Goal: Contribute content: Contribute content

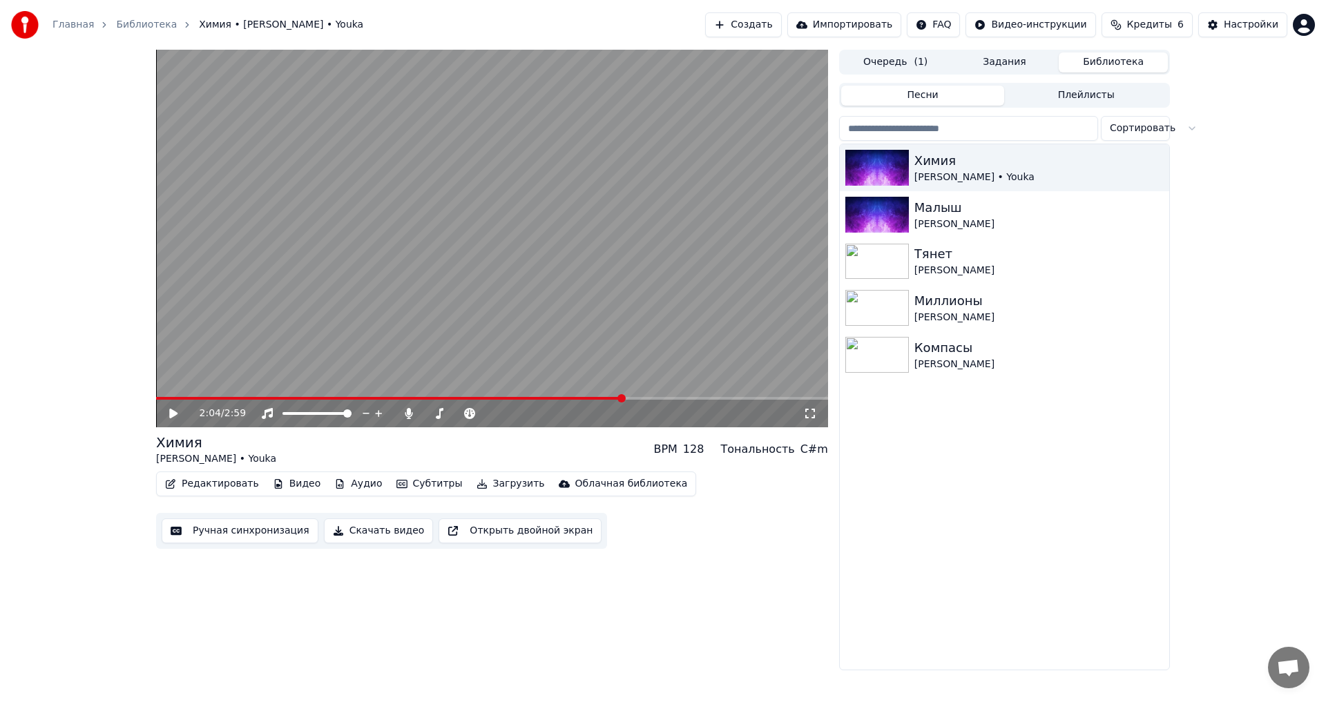
click at [1152, 68] on button "Библиотека" at bounding box center [1112, 62] width 109 height 20
click at [1109, 95] on button "Плейлисты" at bounding box center [1086, 96] width 164 height 20
click at [967, 101] on button "Песни" at bounding box center [923, 96] width 164 height 20
click at [1012, 76] on div "Очередь ( 1 ) Задания Библиотека Песни Плейлисты Сортировать Химия [PERSON_NAME…" at bounding box center [1004, 360] width 331 height 621
click at [1006, 171] on div "[PERSON_NAME] • Youka" at bounding box center [1031, 178] width 235 height 14
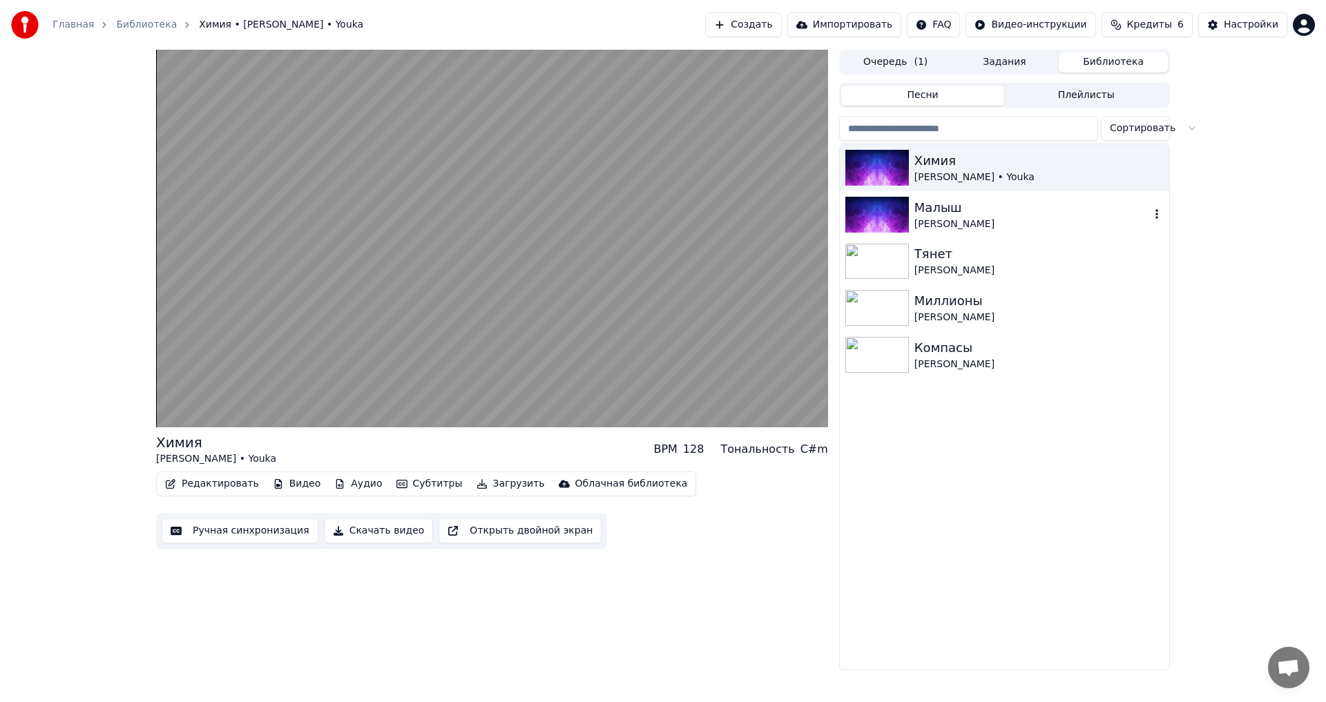
click at [992, 209] on div "Малыш" at bounding box center [1031, 207] width 235 height 19
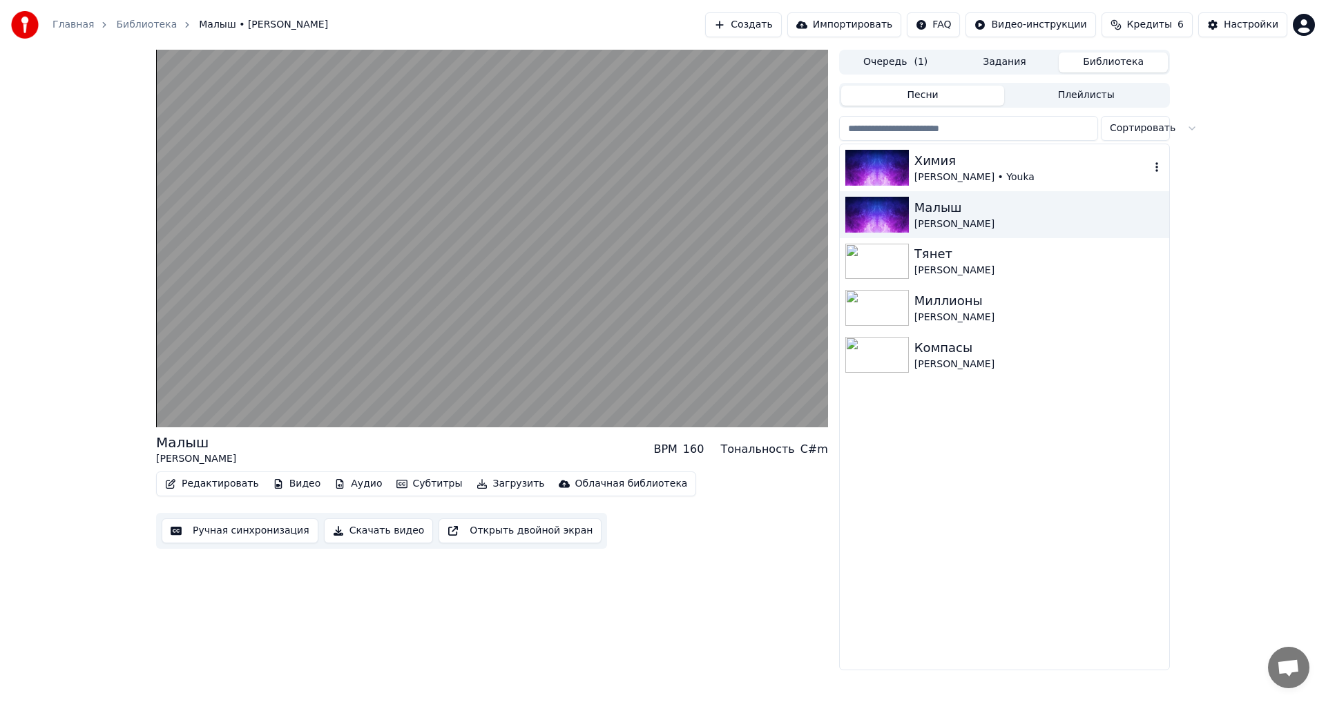
click at [985, 171] on div "[PERSON_NAME] • Youka" at bounding box center [1031, 178] width 235 height 14
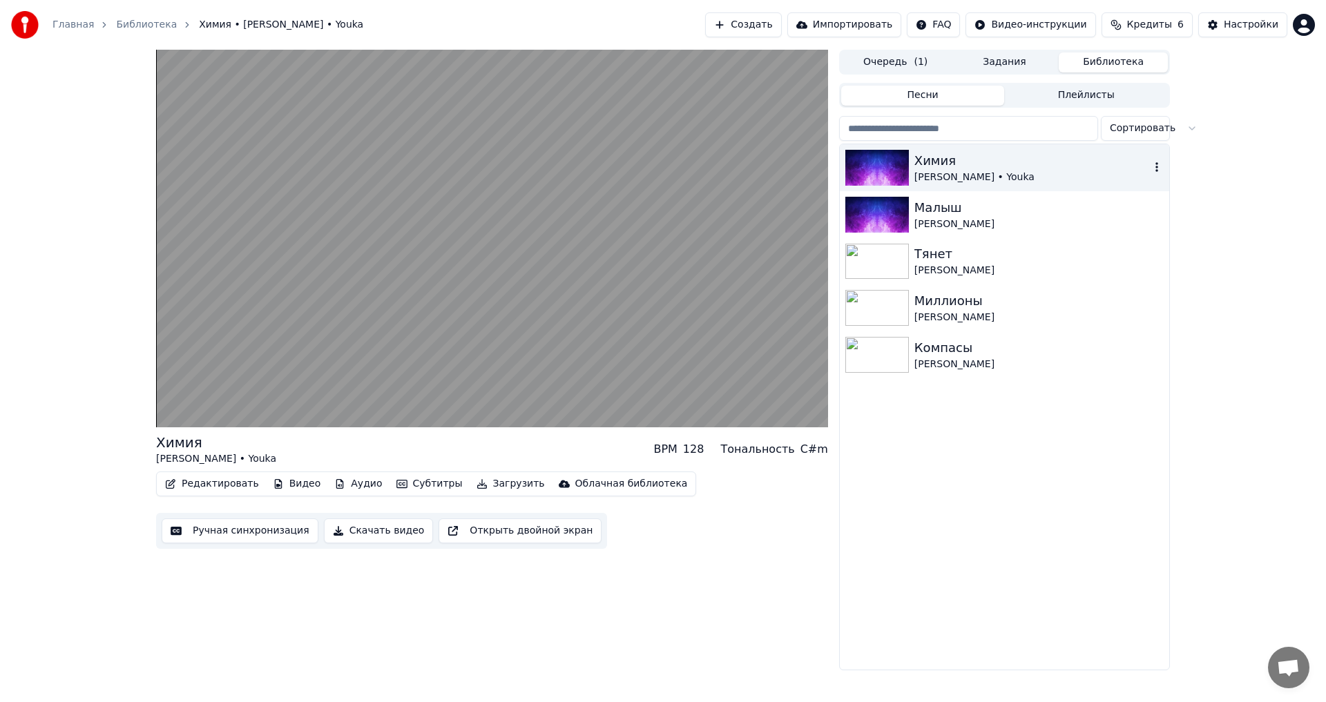
click at [879, 175] on img at bounding box center [877, 168] width 64 height 36
click at [903, 194] on div "Малыш [PERSON_NAME]" at bounding box center [1004, 214] width 329 height 47
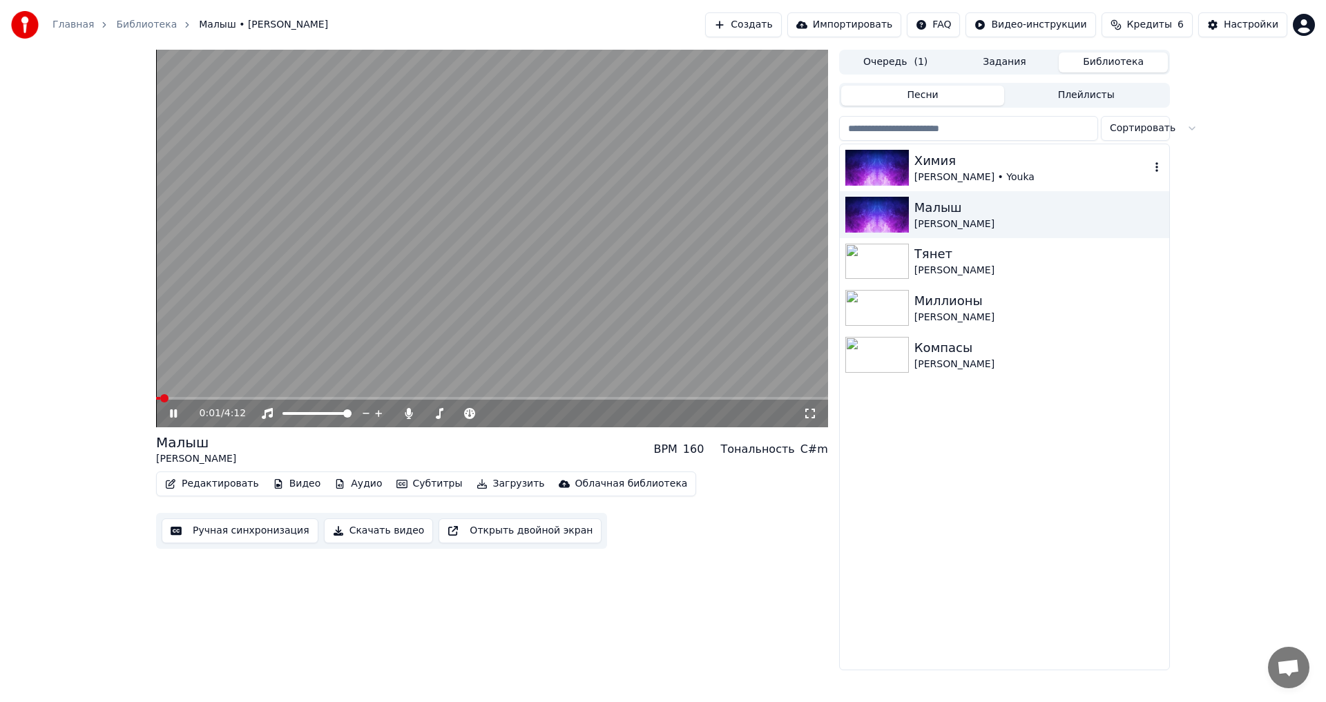
click at [978, 171] on div "[PERSON_NAME] • Youka" at bounding box center [1031, 178] width 235 height 14
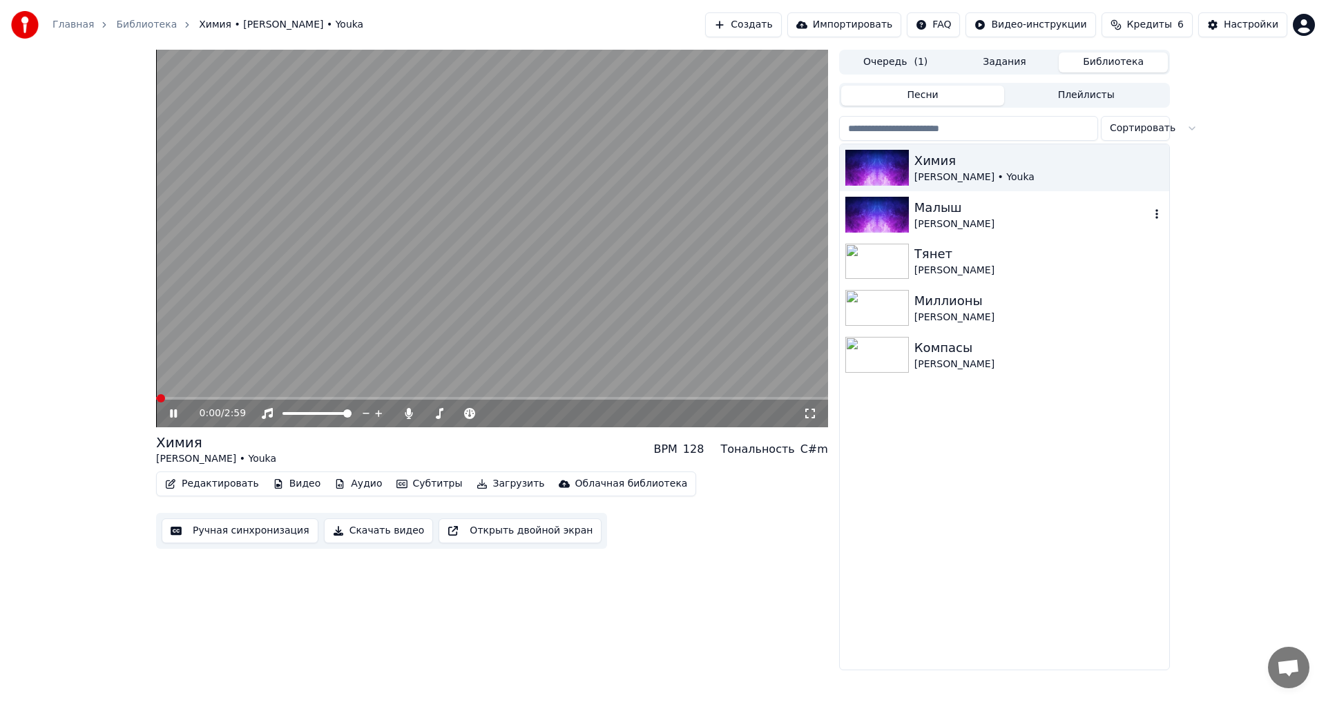
click at [976, 206] on div "Малыш" at bounding box center [1031, 207] width 235 height 19
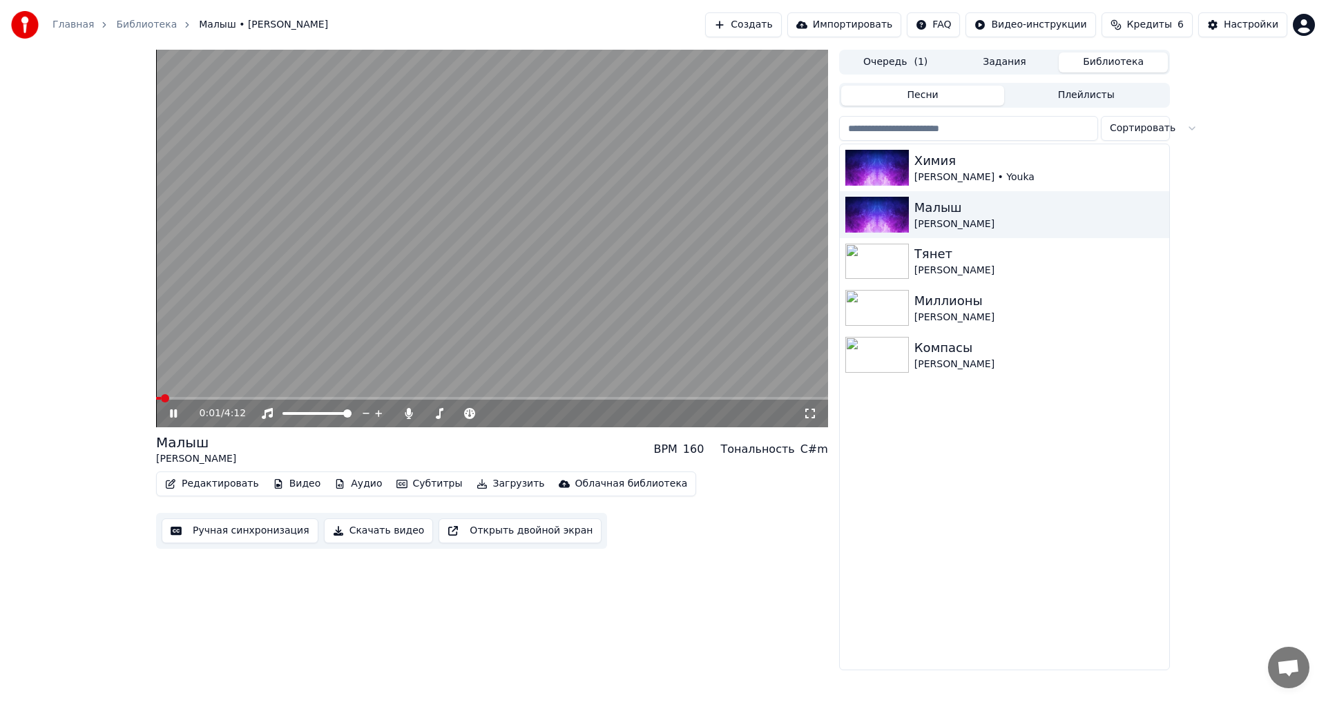
click at [214, 396] on video at bounding box center [492, 239] width 672 height 378
click at [216, 399] on span at bounding box center [492, 398] width 672 height 3
click at [632, 313] on video at bounding box center [492, 239] width 672 height 378
click at [410, 413] on icon at bounding box center [409, 413] width 8 height 11
click at [410, 413] on icon at bounding box center [409, 413] width 14 height 11
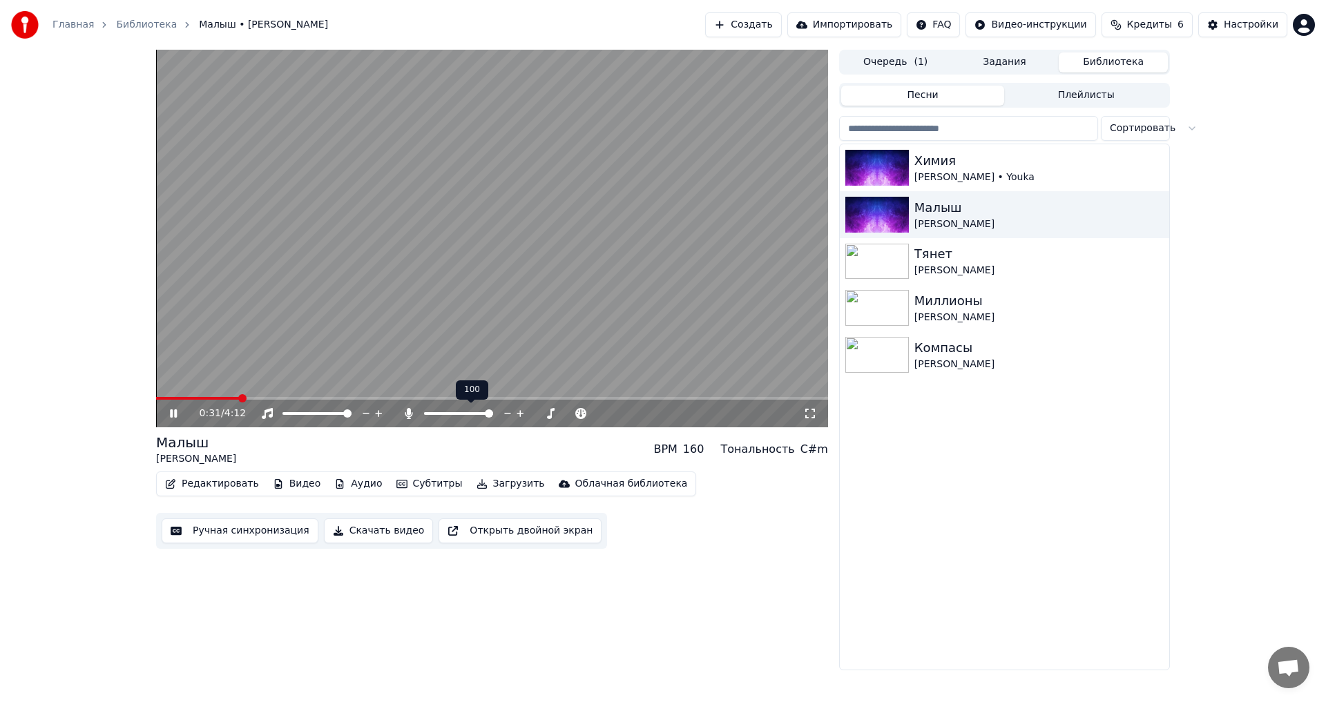
click at [410, 413] on icon at bounding box center [409, 413] width 8 height 11
click at [410, 413] on icon at bounding box center [409, 413] width 14 height 11
click at [772, 26] on button "Создать" at bounding box center [743, 24] width 76 height 25
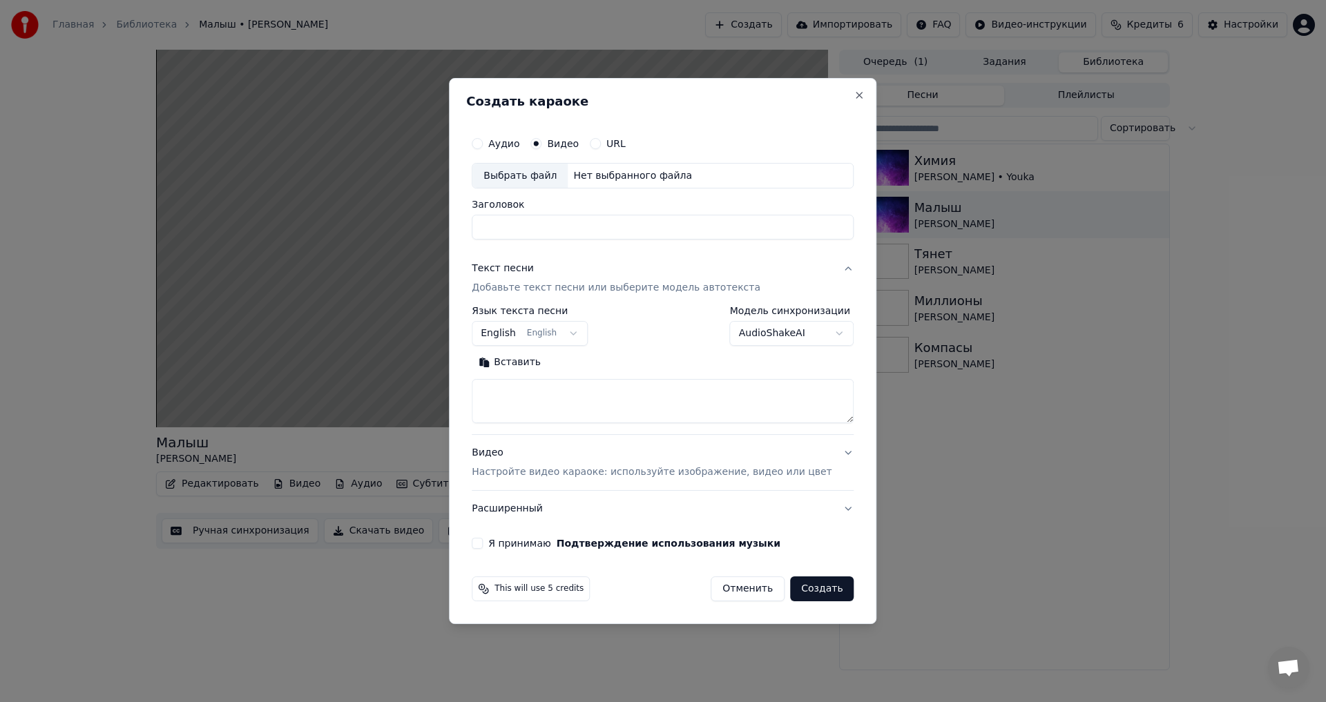
click at [621, 171] on div "Нет выбранного файла" at bounding box center [633, 176] width 130 height 14
type input "**********"
click at [520, 272] on div "Текст песни" at bounding box center [503, 269] width 62 height 14
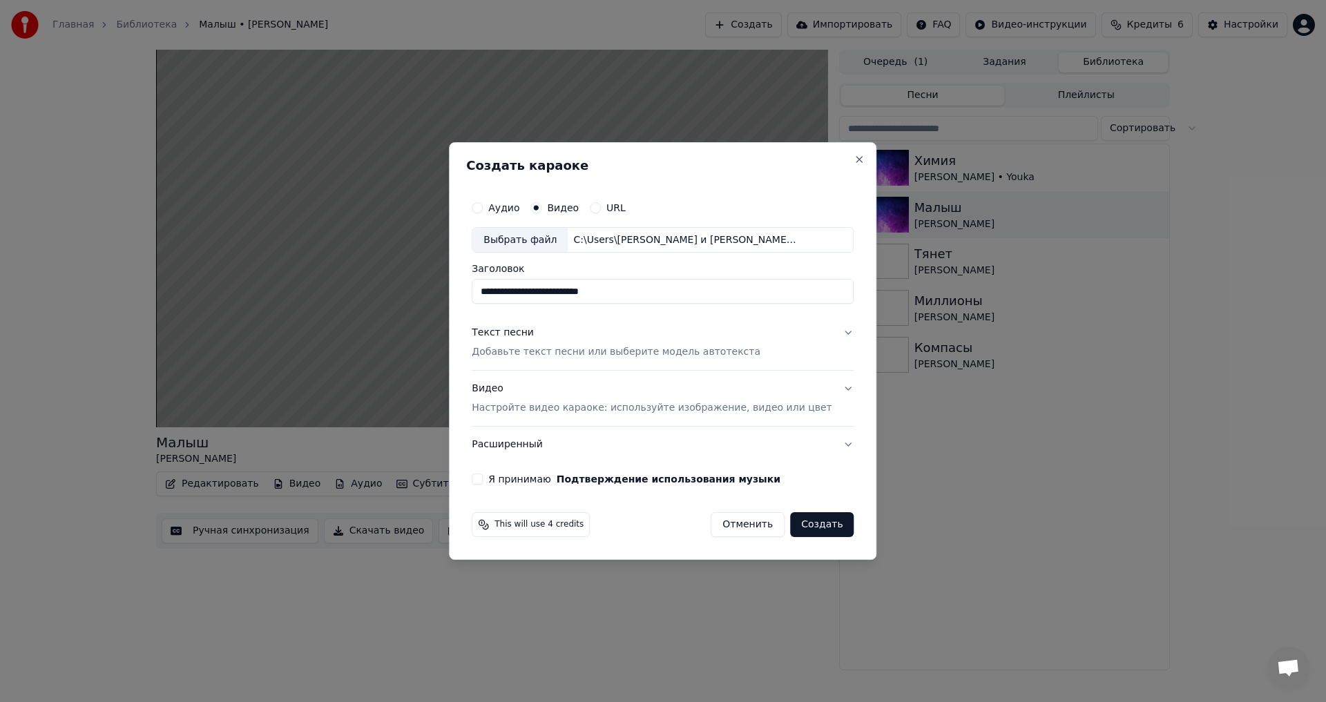
click at [523, 332] on div "Текст песни" at bounding box center [503, 334] width 62 height 14
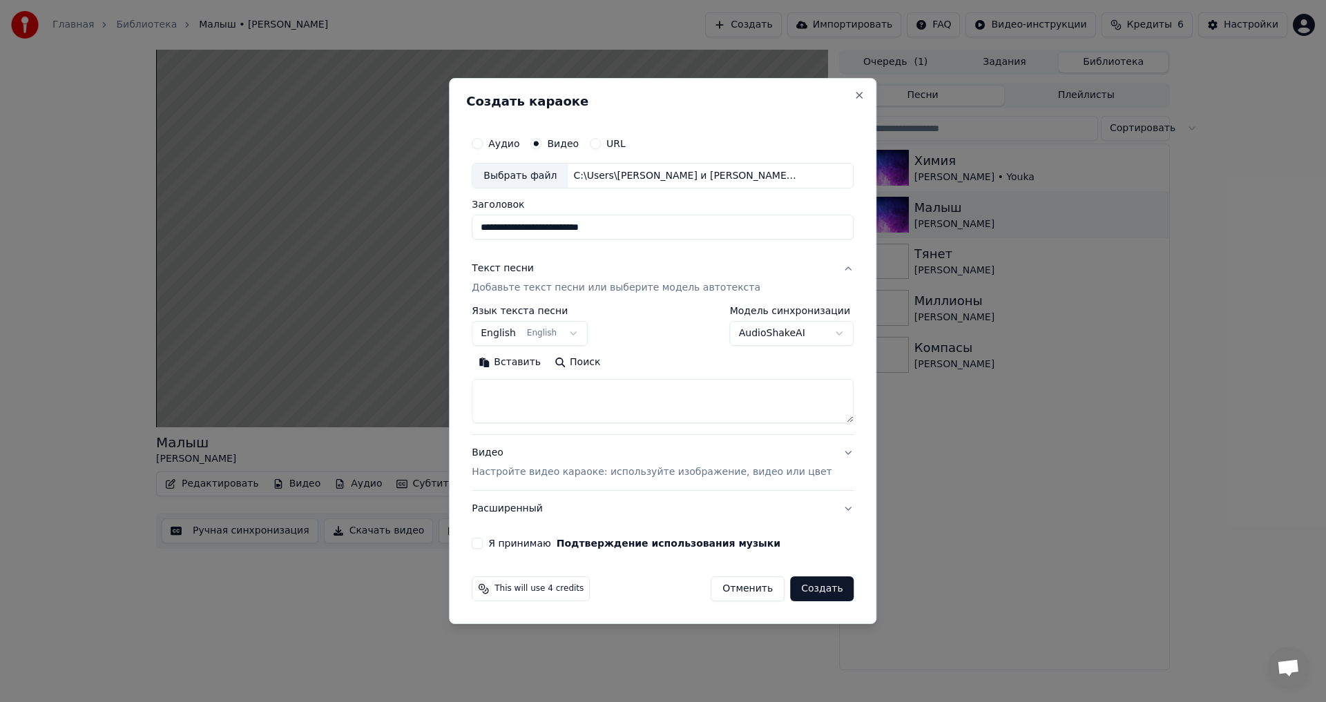
click at [530, 334] on body "Главная Библиотека Малыш • [PERSON_NAME] Создать Импортировать FAQ Видео-инстру…" at bounding box center [663, 351] width 1326 height 702
select select "**"
select select
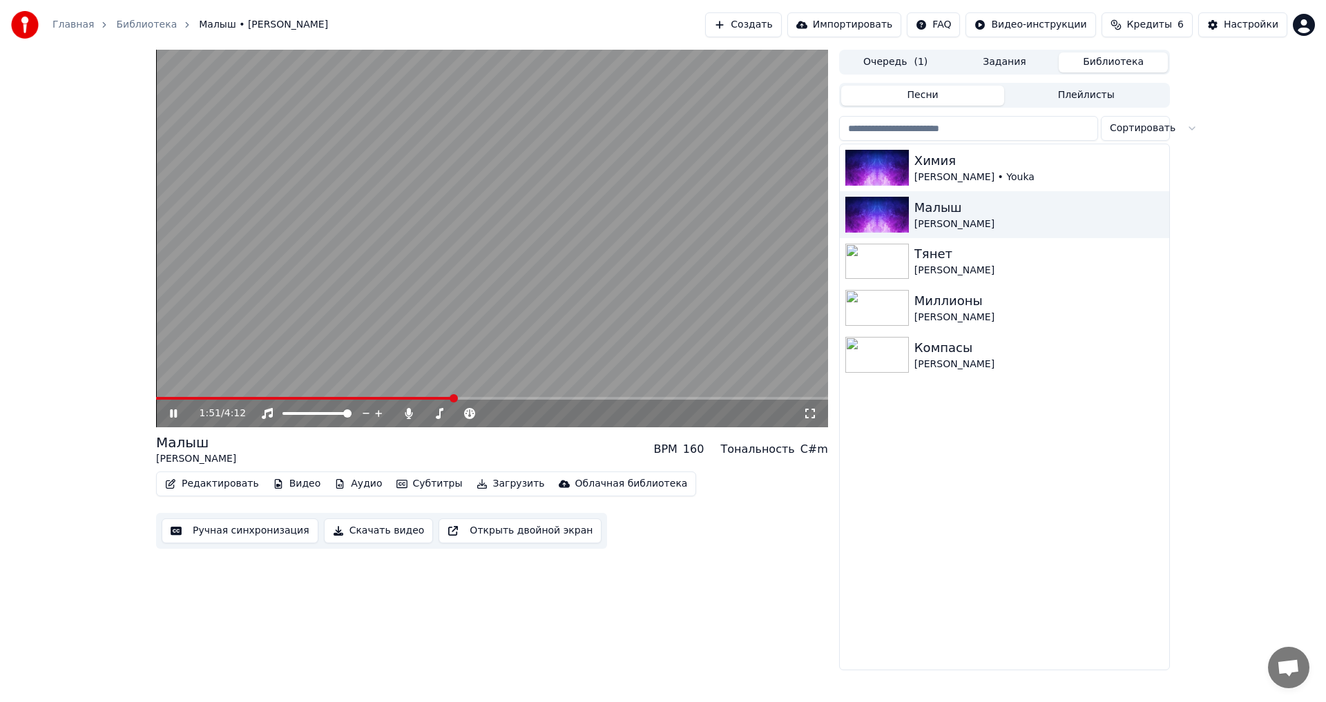
click at [391, 320] on video at bounding box center [492, 239] width 672 height 378
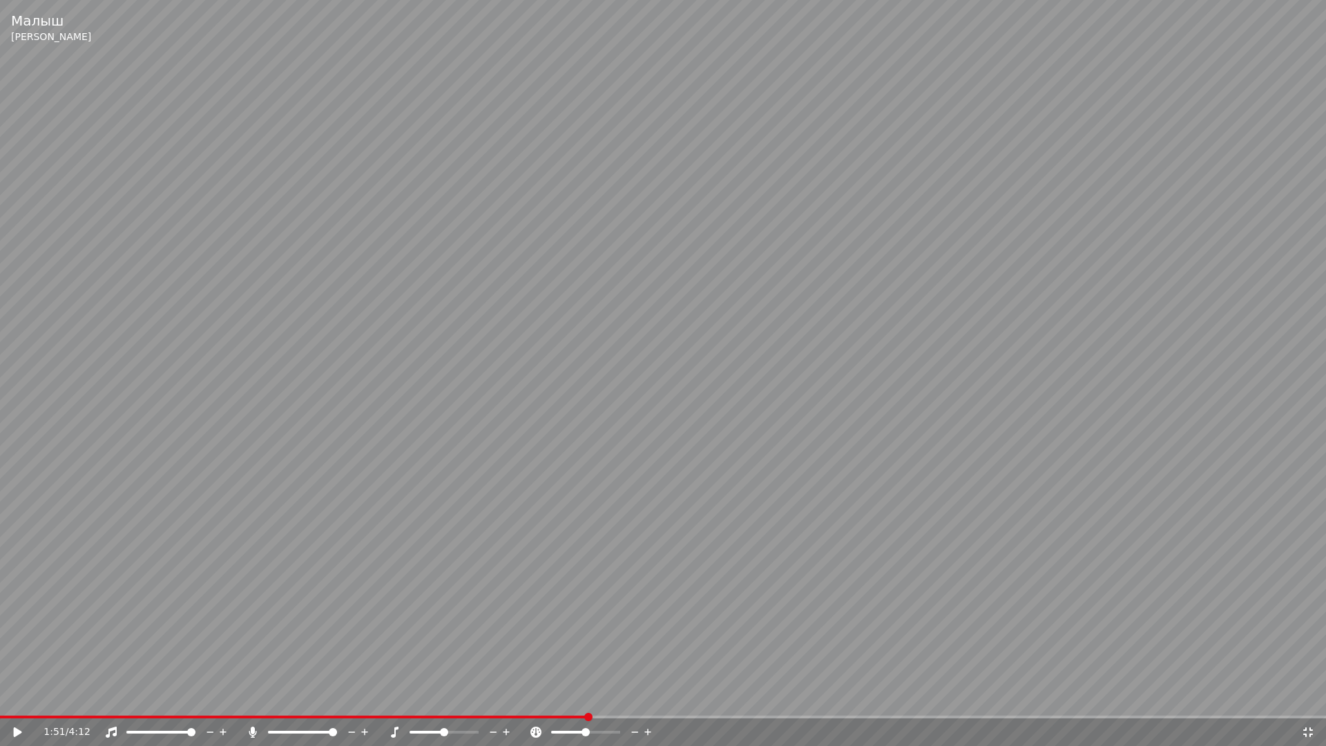
click at [794, 384] on video at bounding box center [663, 373] width 1326 height 746
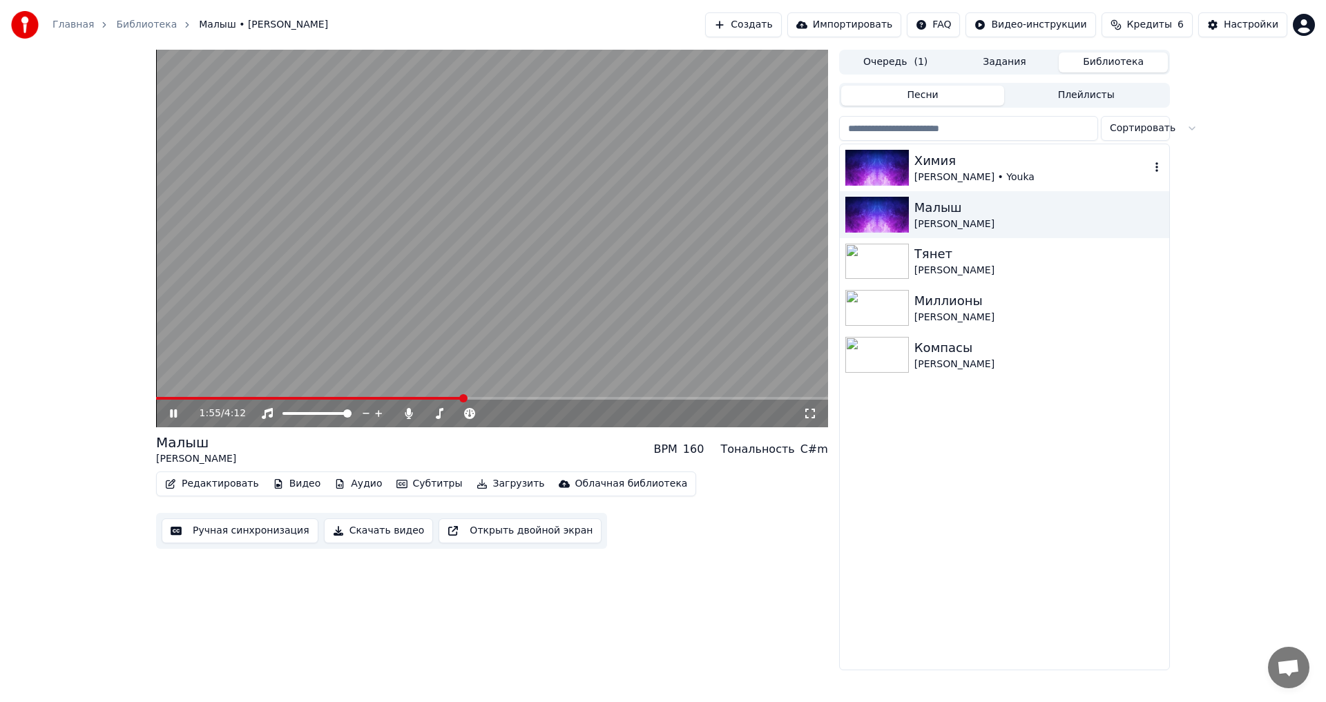
click at [961, 162] on div "Химия" at bounding box center [1031, 160] width 235 height 19
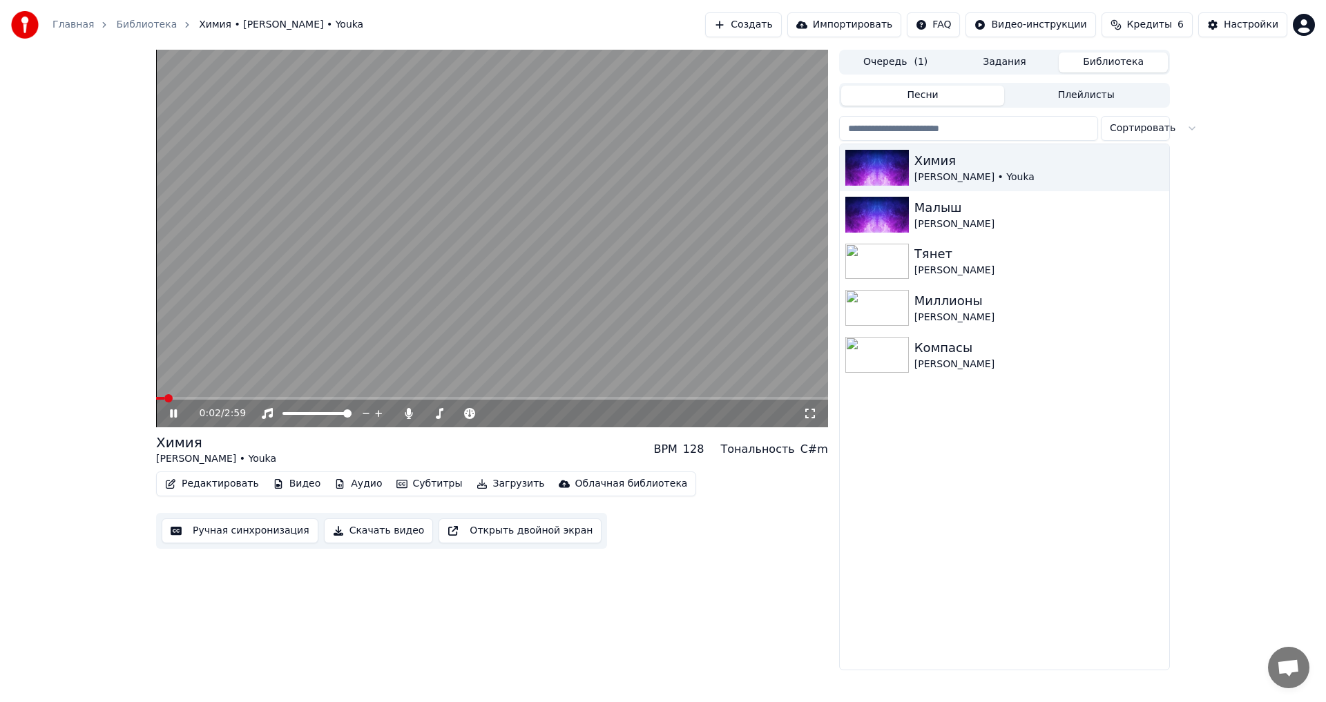
click at [171, 413] on icon at bounding box center [173, 413] width 7 height 8
click at [781, 28] on button "Создать" at bounding box center [743, 24] width 76 height 25
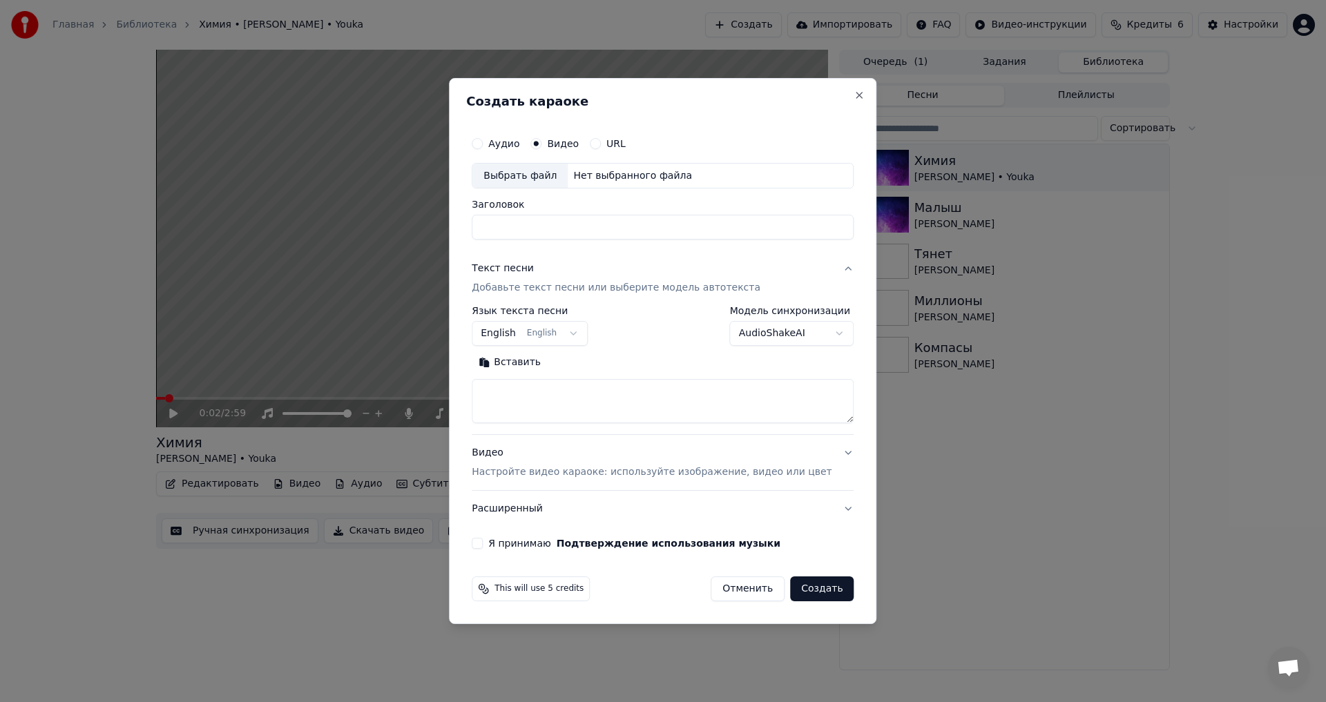
click at [560, 219] on input "Заголовок" at bounding box center [663, 227] width 382 height 25
click at [627, 177] on div "Нет выбранного файла" at bounding box center [633, 176] width 130 height 14
click at [629, 229] on input "**********" at bounding box center [663, 227] width 382 height 25
click at [633, 226] on input "**********" at bounding box center [663, 227] width 382 height 25
type input "**********"
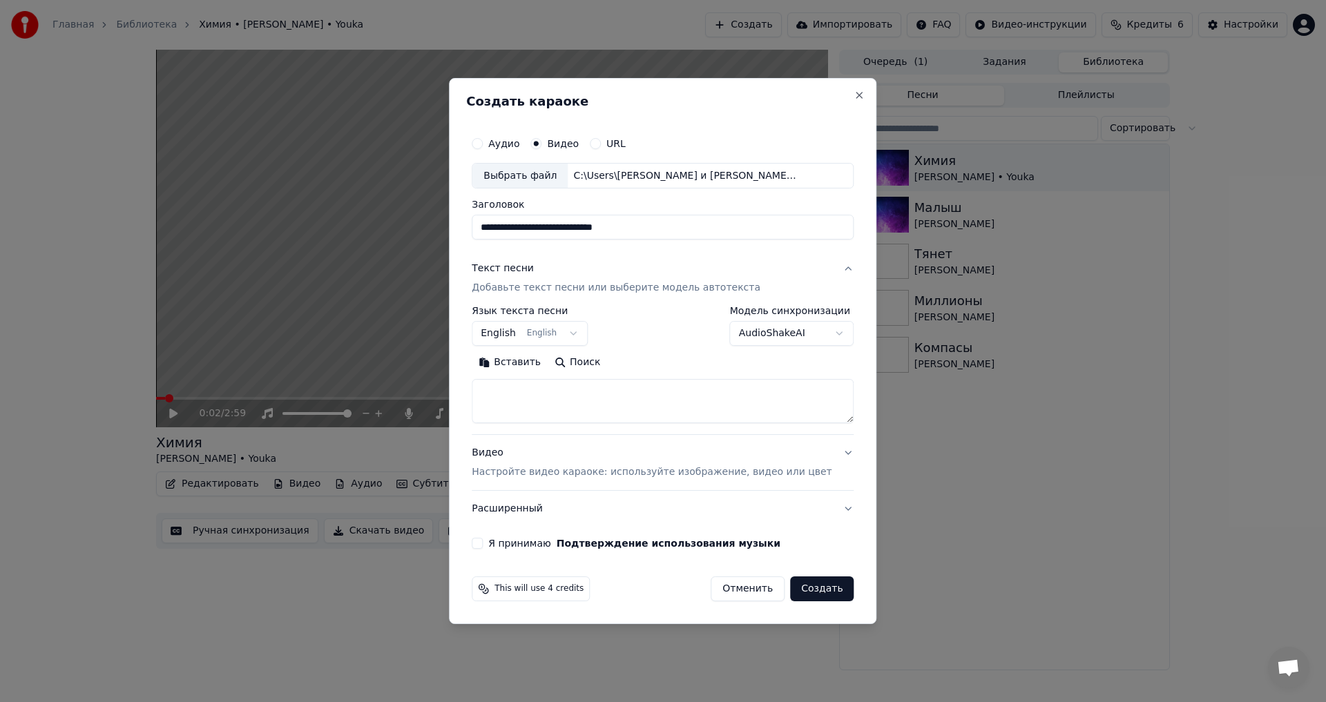
click at [535, 334] on body "Главная Библиотека Химия • [PERSON_NAME] • Youka Создать Импортировать FAQ Виде…" at bounding box center [663, 351] width 1326 height 702
select select "**"
click at [548, 402] on textarea at bounding box center [663, 402] width 382 height 44
paste textarea "**********"
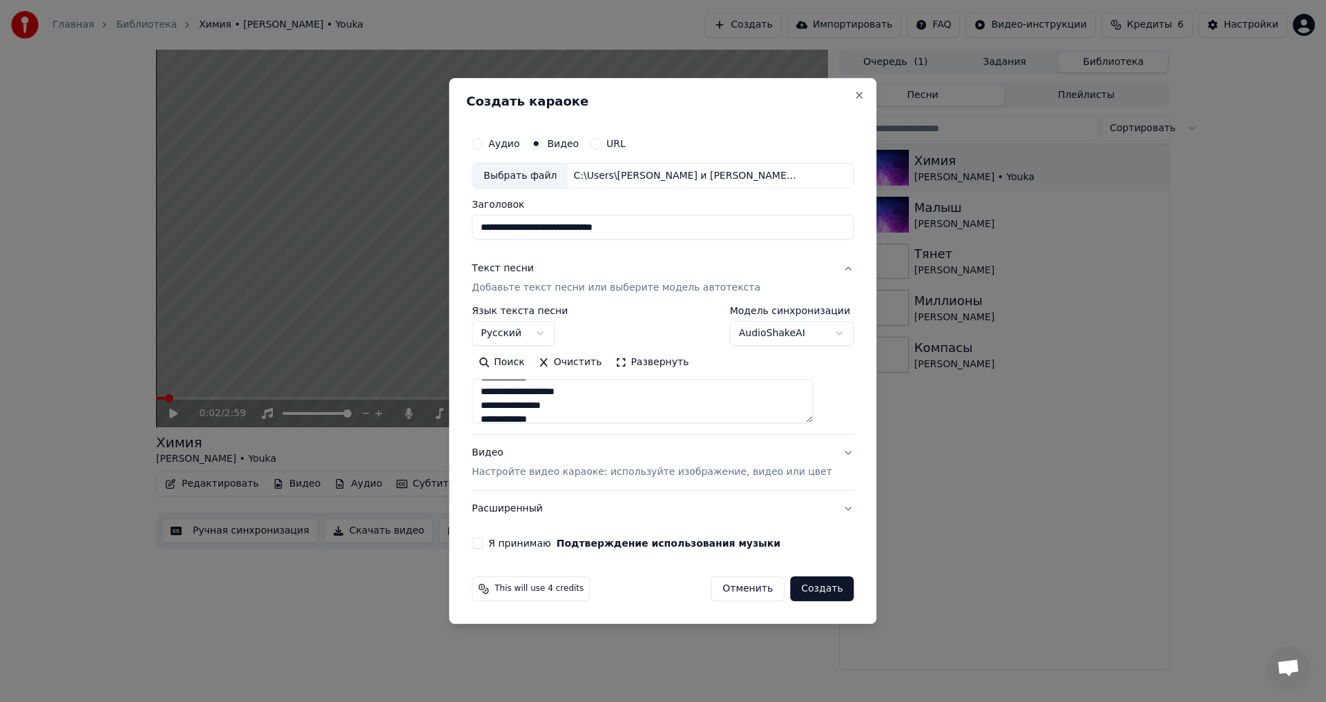
scroll to position [0, 0]
type textarea "**********"
click at [717, 471] on p "Настройте видео караоке: используйте изображение, видео или цвет" at bounding box center [652, 472] width 360 height 14
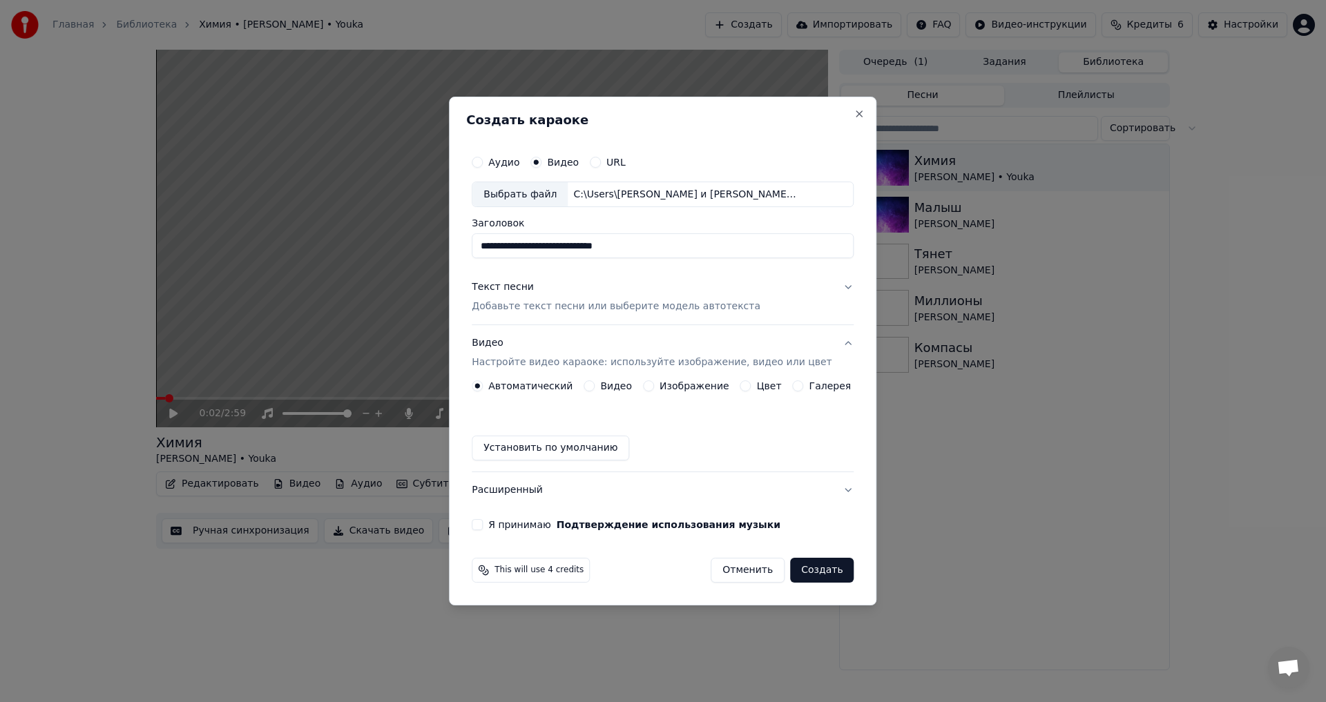
click at [483, 522] on button "Я принимаю Подтверждение использования музыки" at bounding box center [477, 524] width 11 height 11
click at [632, 387] on label "Видео" at bounding box center [616, 386] width 32 height 10
click at [594, 387] on button "Видео" at bounding box center [588, 385] width 11 height 11
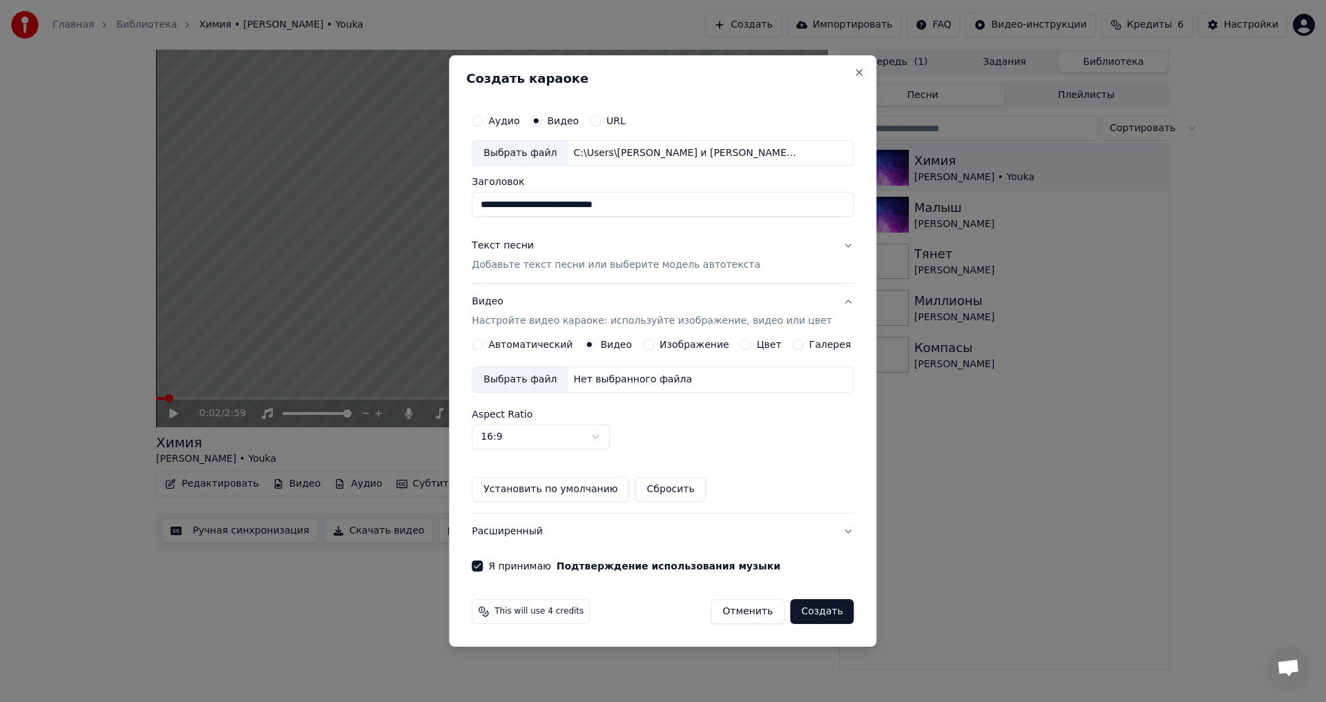
click at [645, 384] on div "Нет выбранного файла" at bounding box center [633, 380] width 130 height 14
click at [524, 347] on label "Автоматический" at bounding box center [530, 345] width 84 height 10
click at [483, 347] on button "Автоматический" at bounding box center [477, 344] width 11 height 11
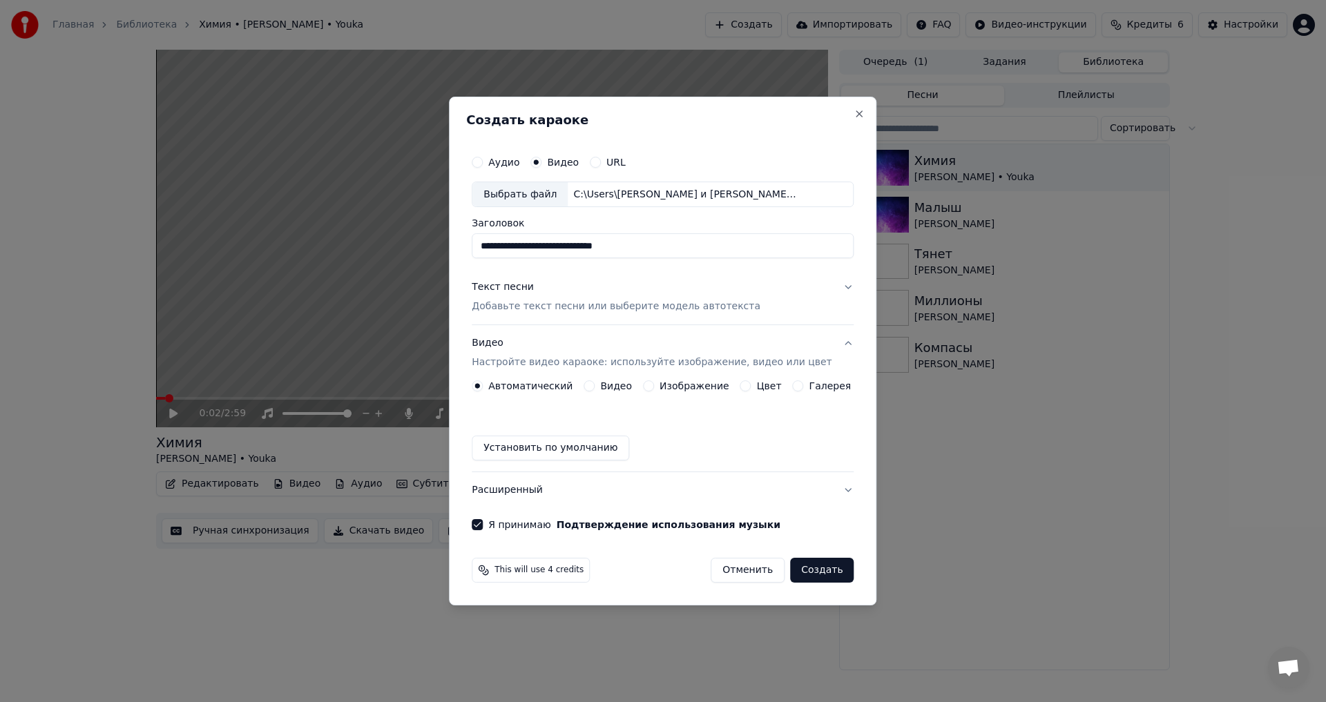
click at [615, 382] on label "Видео" at bounding box center [616, 386] width 32 height 10
click at [594, 382] on button "Видео" at bounding box center [588, 385] width 11 height 11
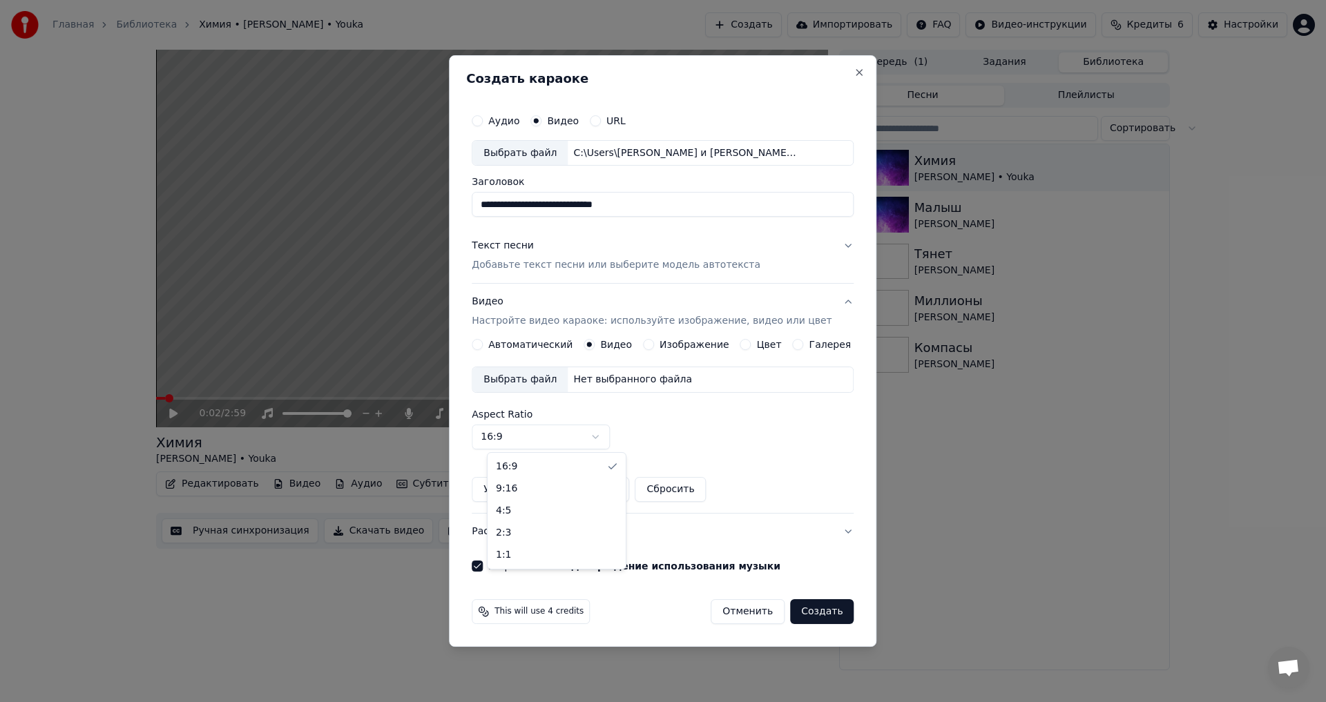
click at [587, 434] on body "Главная Библиотека Химия • [PERSON_NAME] • Youka Создать Импортировать FAQ Виде…" at bounding box center [663, 351] width 1326 height 702
click at [534, 346] on label "Автоматический" at bounding box center [530, 345] width 84 height 10
click at [483, 346] on button "Автоматический" at bounding box center [477, 344] width 11 height 11
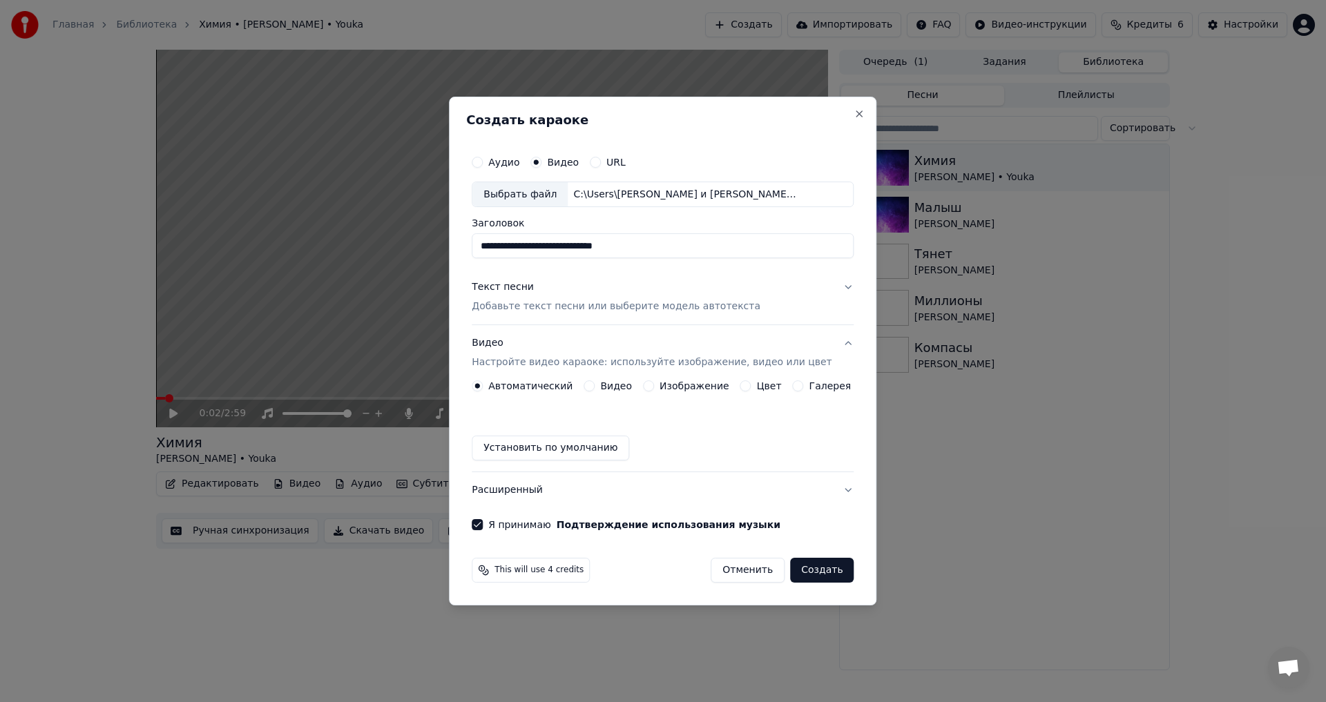
click at [623, 305] on p "Добавьте текст песни или выберите модель автотекста" at bounding box center [616, 307] width 289 height 14
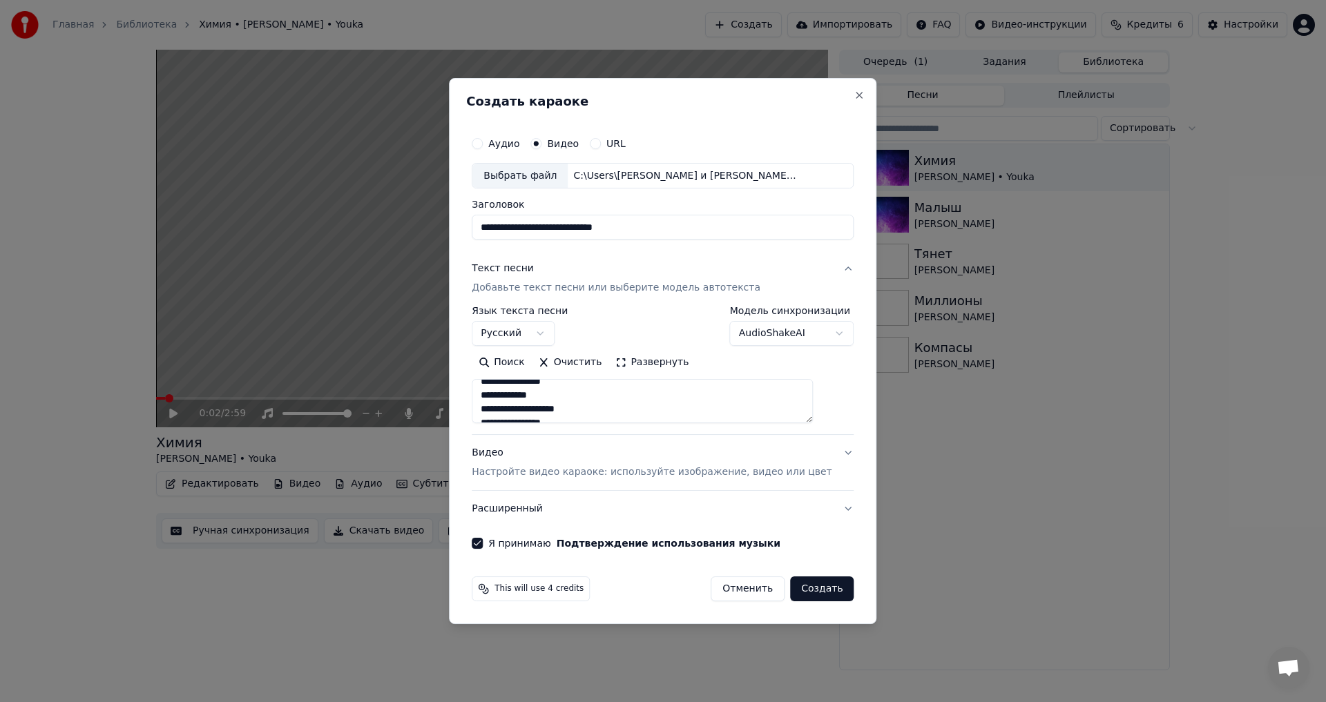
scroll to position [962, 0]
click at [810, 593] on button "Создать" at bounding box center [822, 589] width 64 height 25
select select
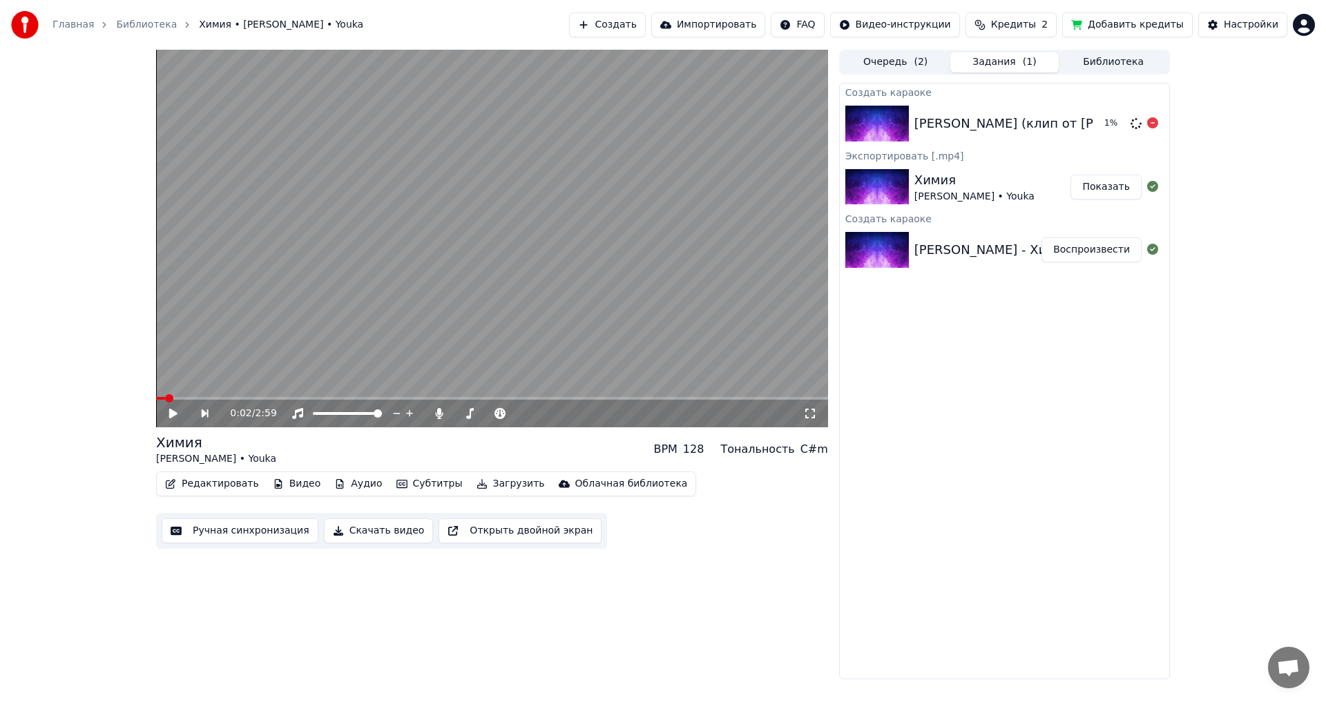
click at [969, 124] on div "[PERSON_NAME] (клип от [PERSON_NAME])" at bounding box center [1051, 123] width 275 height 19
click at [981, 126] on div "[PERSON_NAME] (клип от [PERSON_NAME])" at bounding box center [1051, 123] width 275 height 19
click at [907, 61] on button "Очередь ( 2 )" at bounding box center [895, 62] width 109 height 20
click at [999, 61] on button "Задания ( 1 )" at bounding box center [1004, 62] width 109 height 20
click at [975, 123] on div "[PERSON_NAME] (клип от [PERSON_NAME])" at bounding box center [1051, 123] width 275 height 19
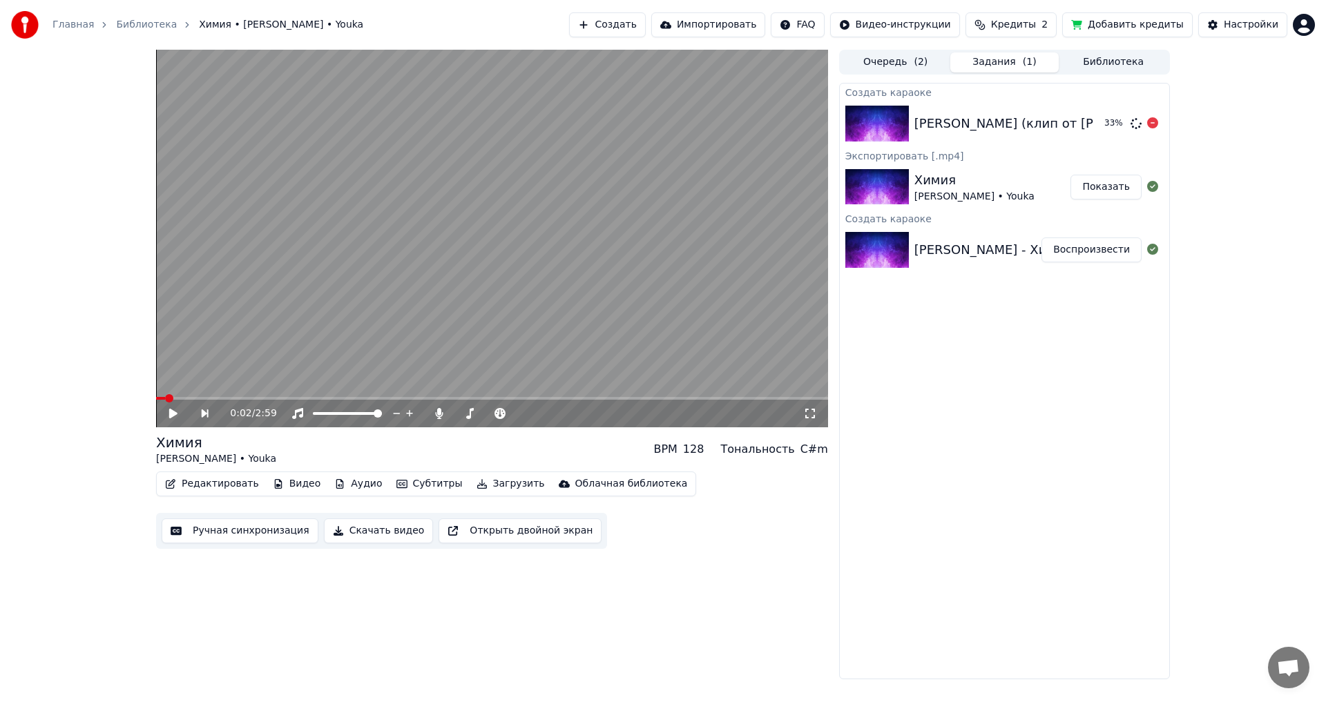
click at [945, 127] on div "[PERSON_NAME] (клип от [PERSON_NAME])" at bounding box center [1051, 123] width 275 height 19
click at [1083, 120] on button "Воспроизвести" at bounding box center [1091, 123] width 100 height 25
click at [374, 532] on button "Скачать видео" at bounding box center [379, 531] width 110 height 25
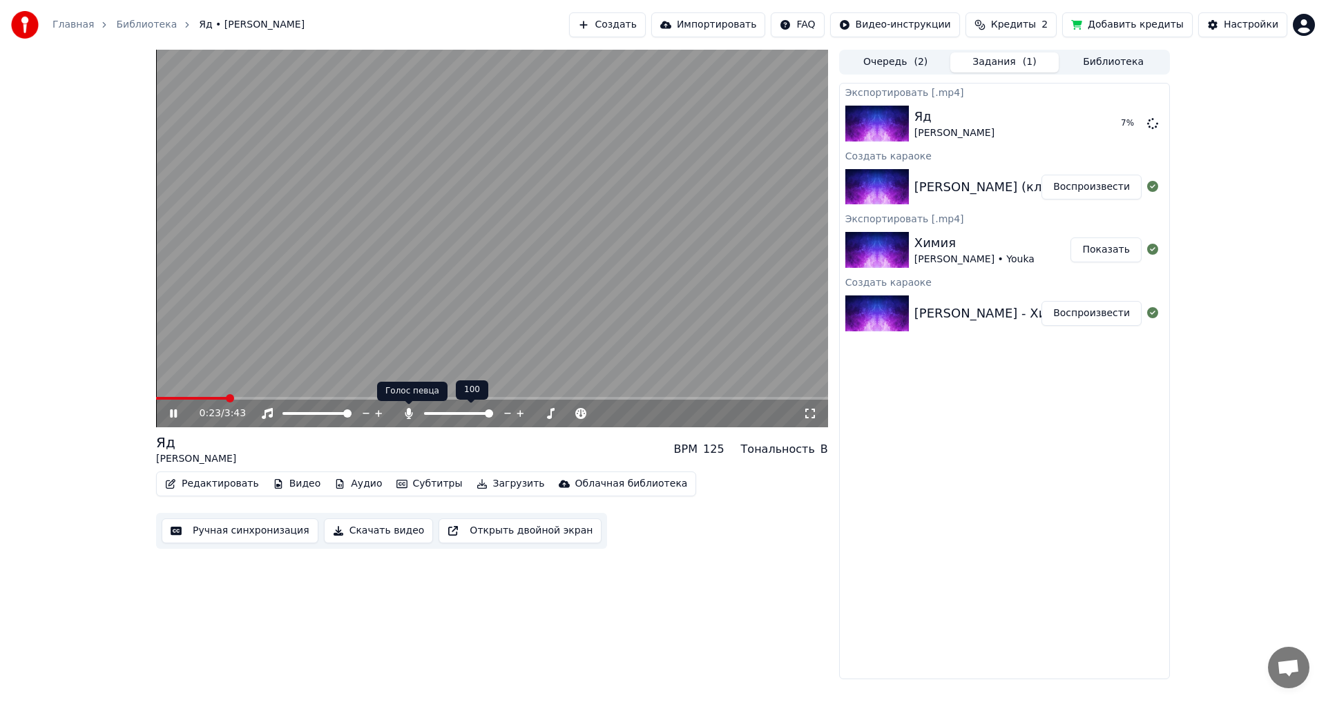
click at [406, 416] on icon at bounding box center [409, 413] width 8 height 11
click at [406, 416] on icon at bounding box center [409, 413] width 14 height 11
drag, startPoint x: 481, startPoint y: 481, endPoint x: 508, endPoint y: 525, distance: 51.7
click at [603, 264] on video at bounding box center [492, 239] width 672 height 378
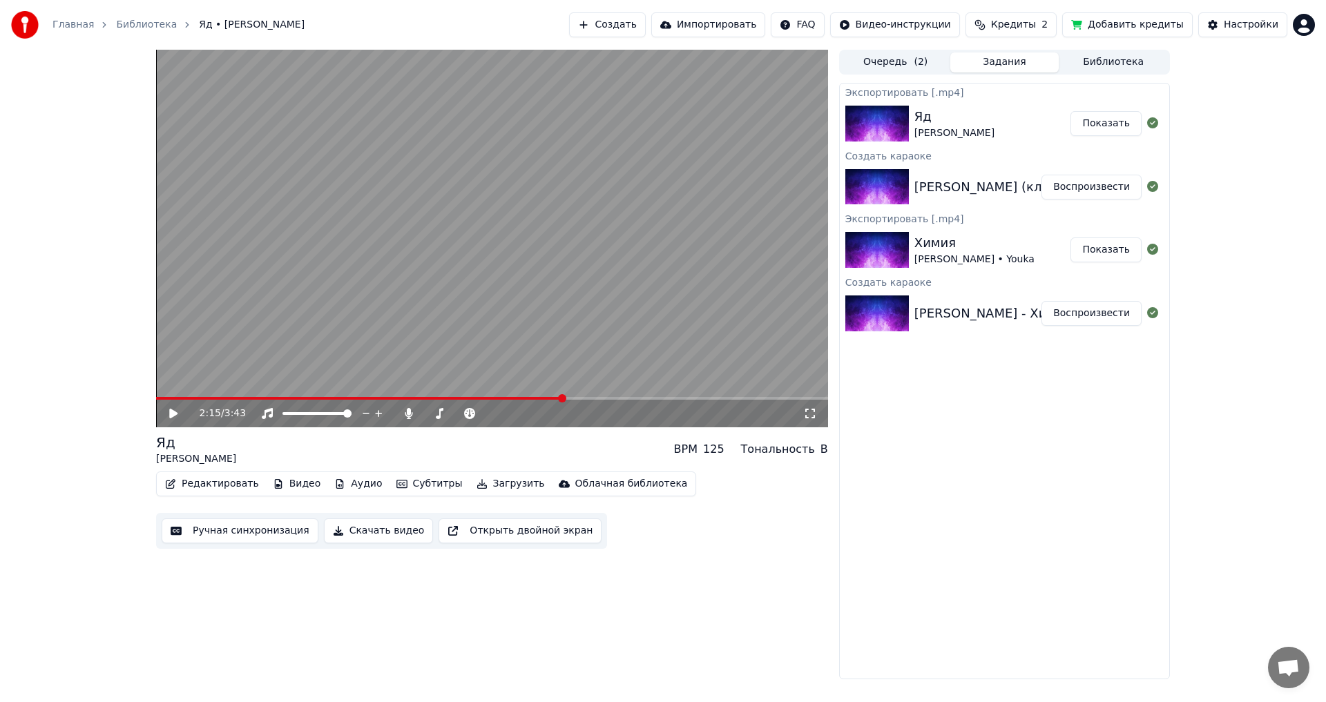
click at [1115, 115] on button "Показать" at bounding box center [1105, 123] width 71 height 25
click at [409, 412] on icon at bounding box center [409, 413] width 8 height 11
click at [349, 528] on button "Скачать видео" at bounding box center [379, 531] width 110 height 25
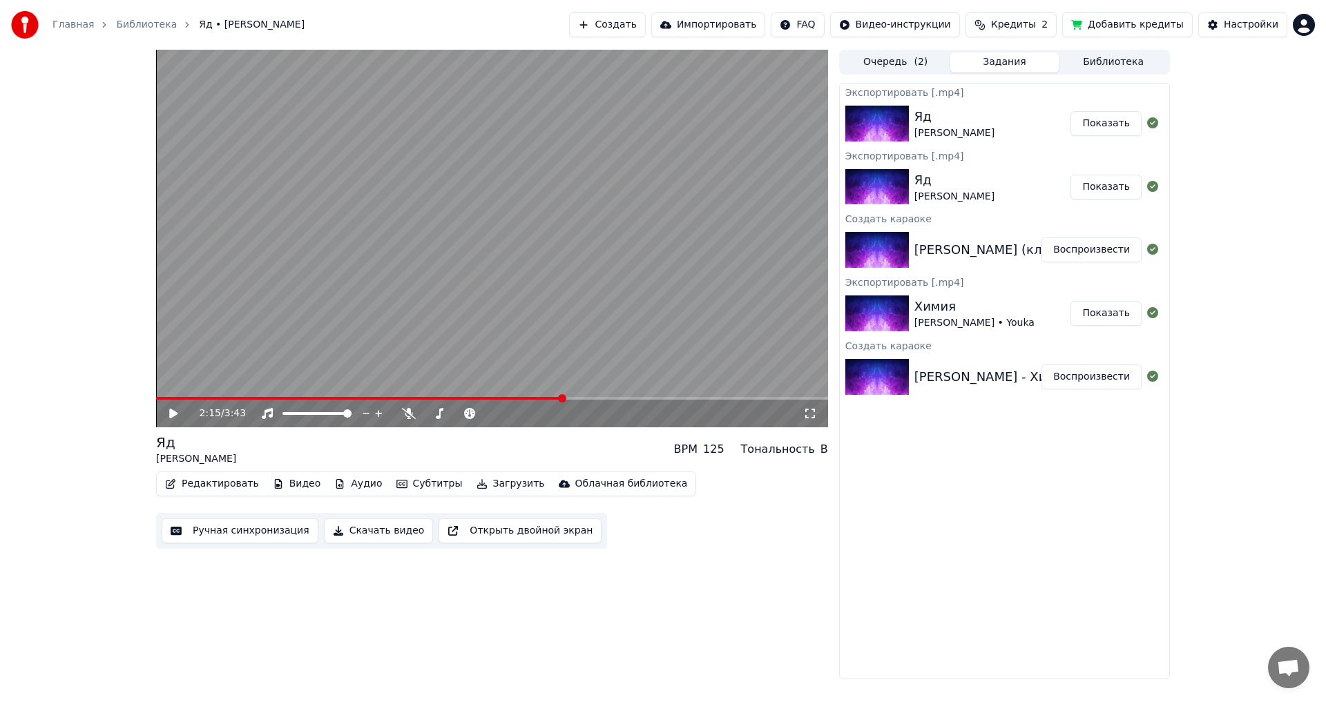
click at [1105, 124] on button "Показать" at bounding box center [1105, 123] width 71 height 25
drag, startPoint x: 557, startPoint y: 287, endPoint x: 574, endPoint y: 298, distance: 21.4
click at [557, 287] on video at bounding box center [492, 239] width 672 height 378
click at [413, 411] on icon at bounding box center [409, 413] width 14 height 11
click at [541, 260] on video at bounding box center [492, 239] width 672 height 378
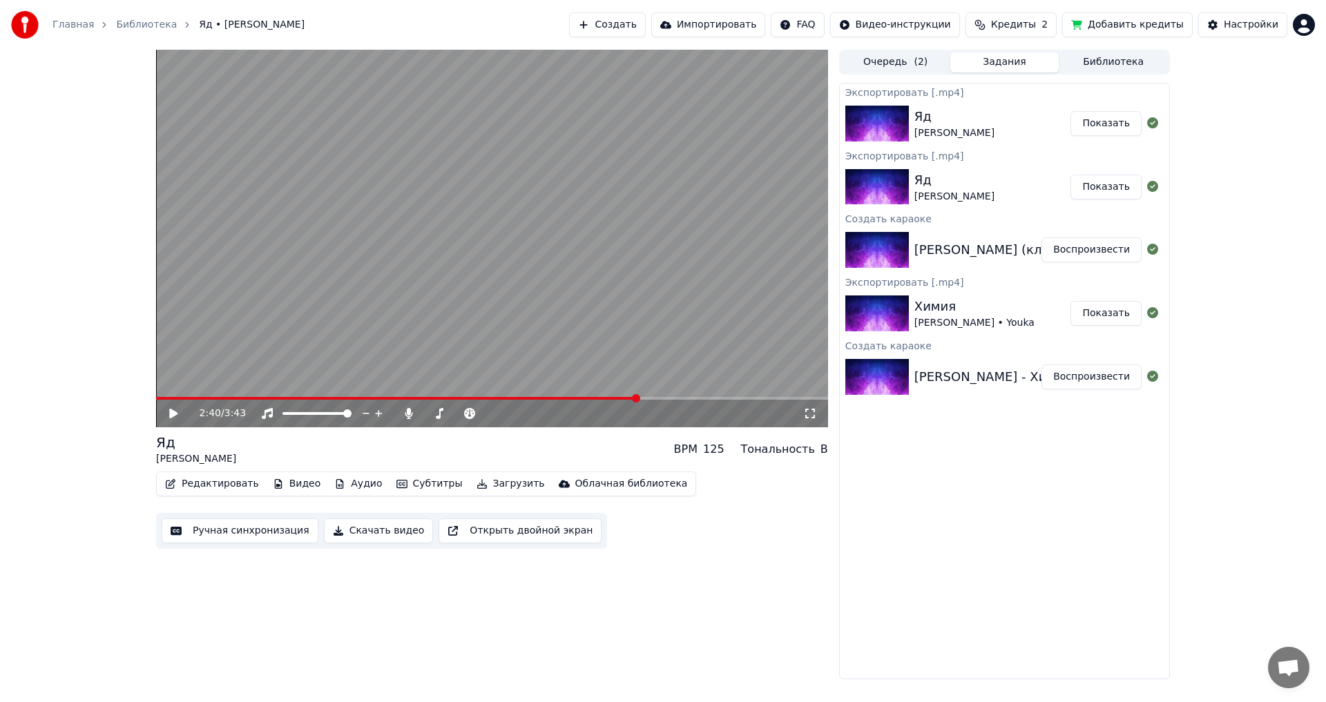
click at [916, 52] on button "Очередь ( 2 )" at bounding box center [895, 62] width 109 height 20
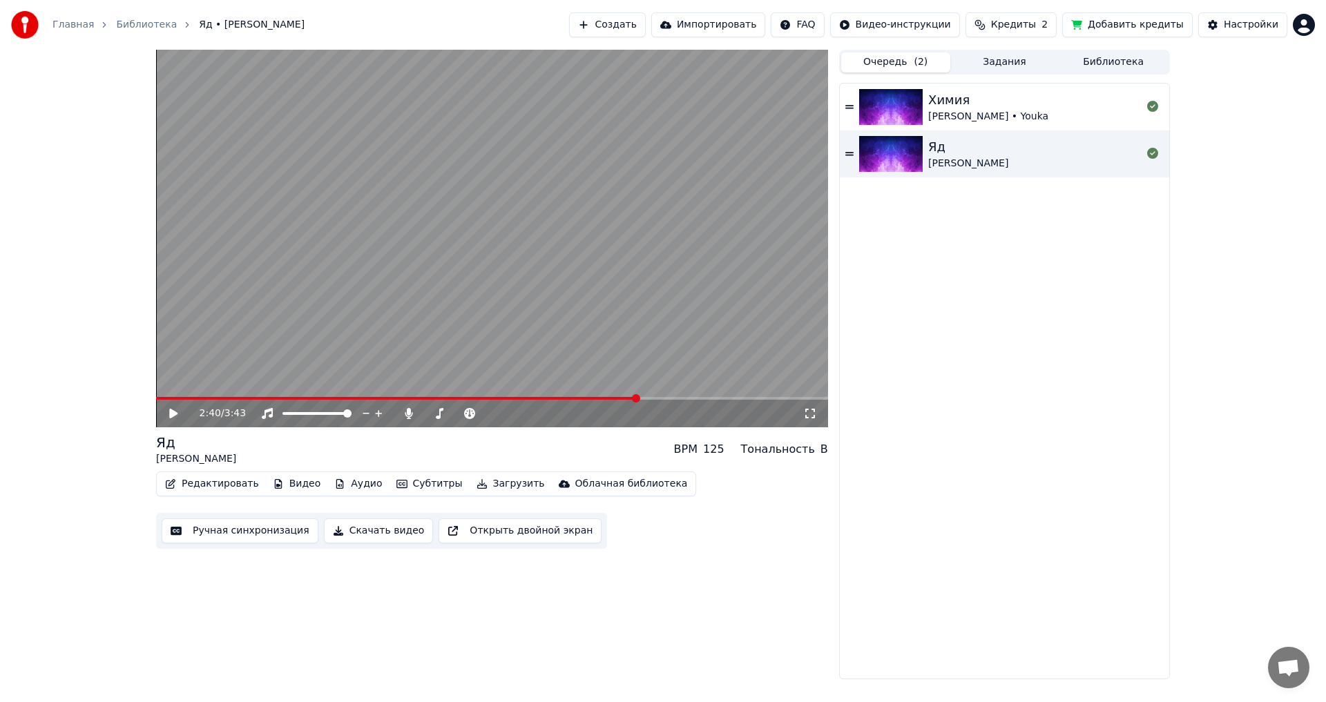
click at [1023, 63] on button "Задания" at bounding box center [1004, 62] width 109 height 20
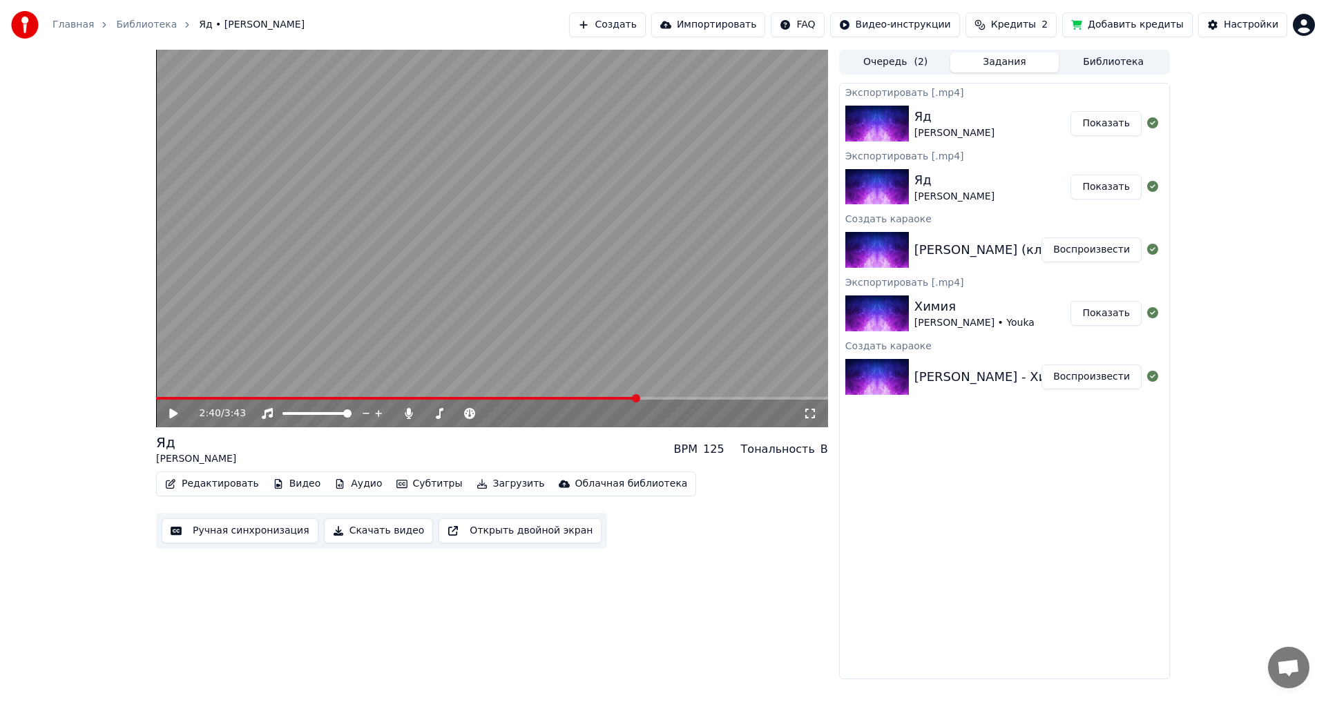
click at [1121, 65] on button "Библиотека" at bounding box center [1112, 62] width 109 height 20
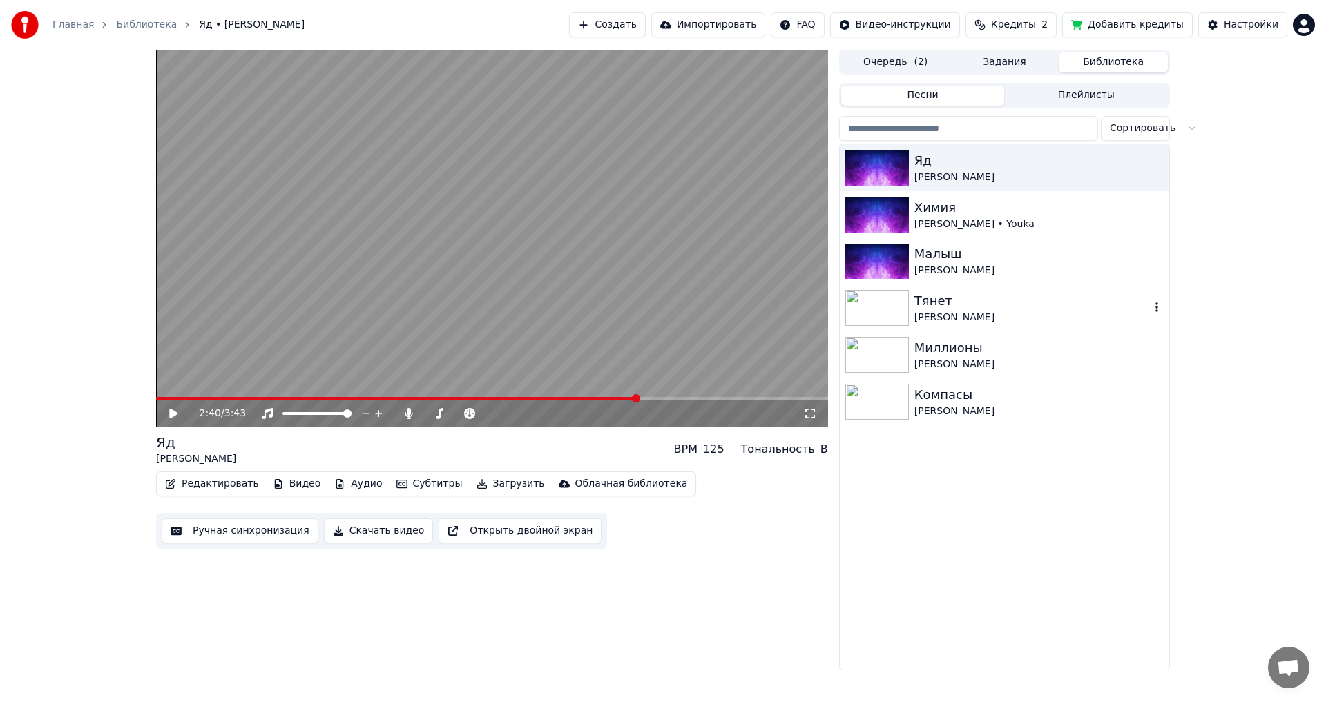
click at [893, 313] on img at bounding box center [877, 308] width 64 height 36
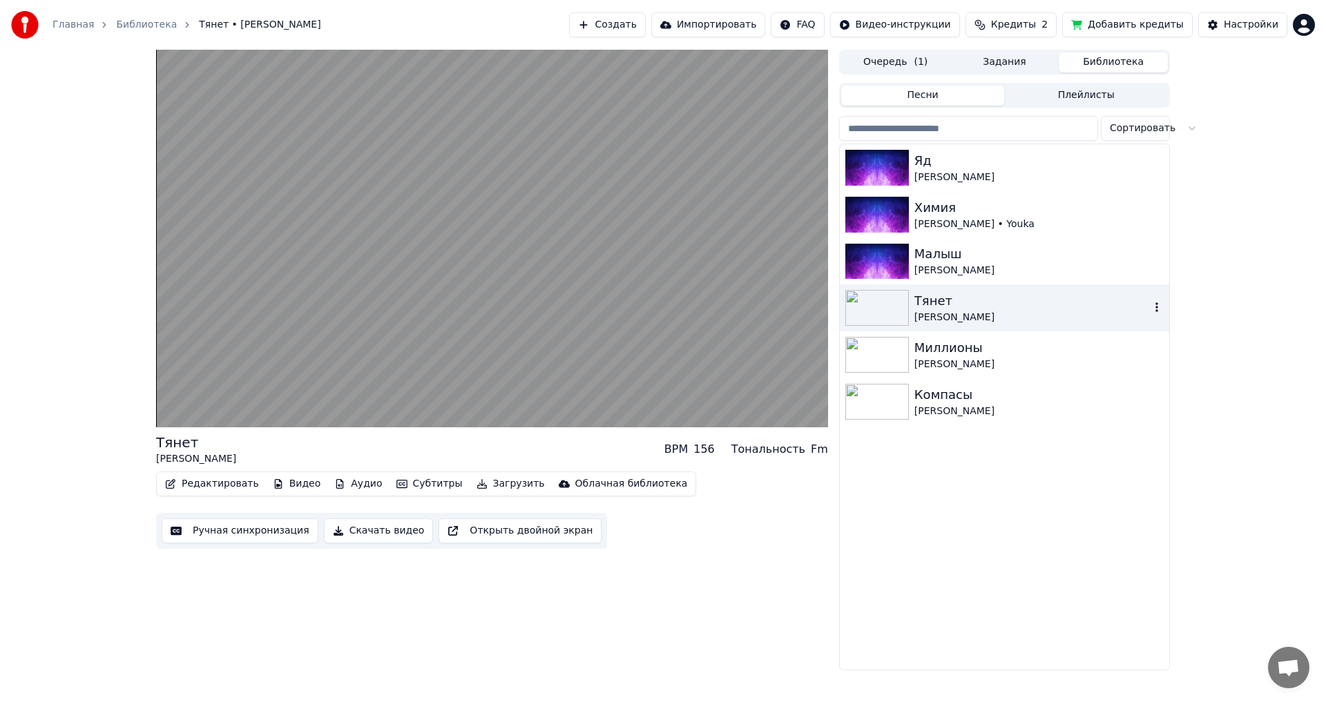
click at [1159, 307] on icon "button" at bounding box center [1157, 307] width 14 height 11
click at [1036, 251] on div "Малыш" at bounding box center [1031, 253] width 235 height 19
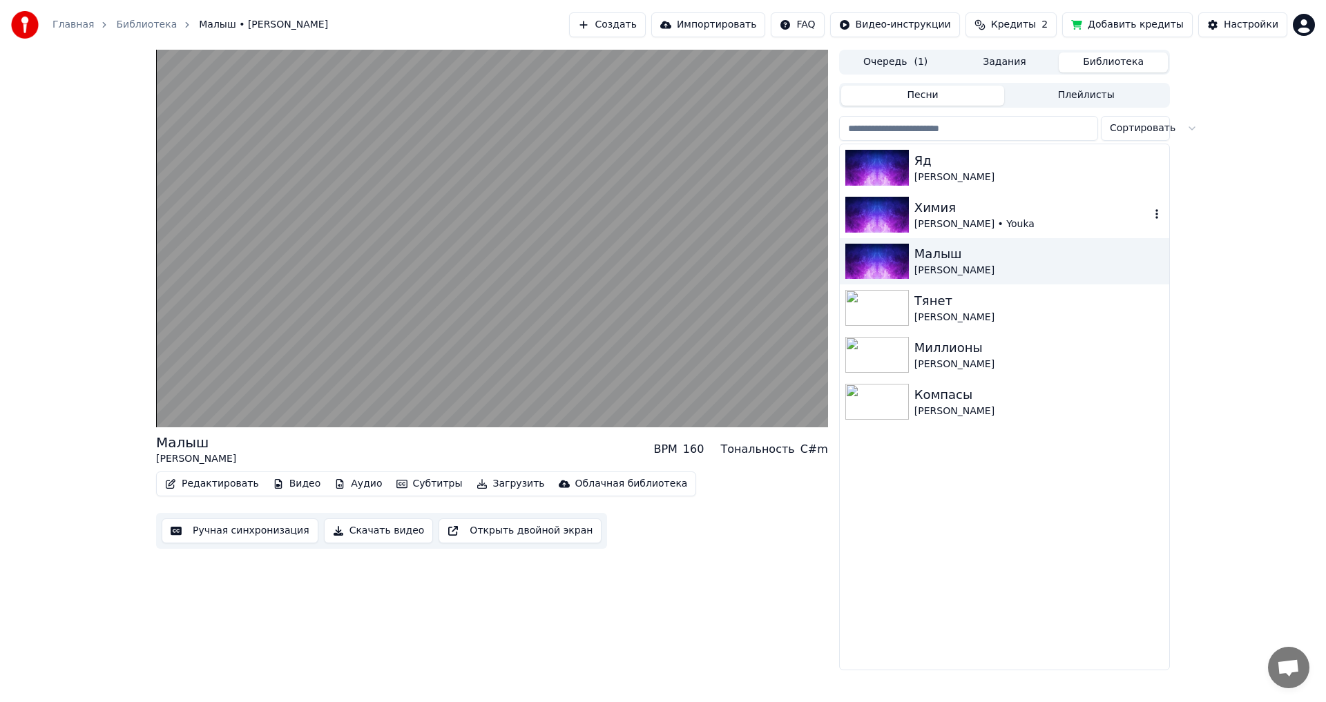
click at [1032, 207] on div "Химия" at bounding box center [1031, 207] width 235 height 19
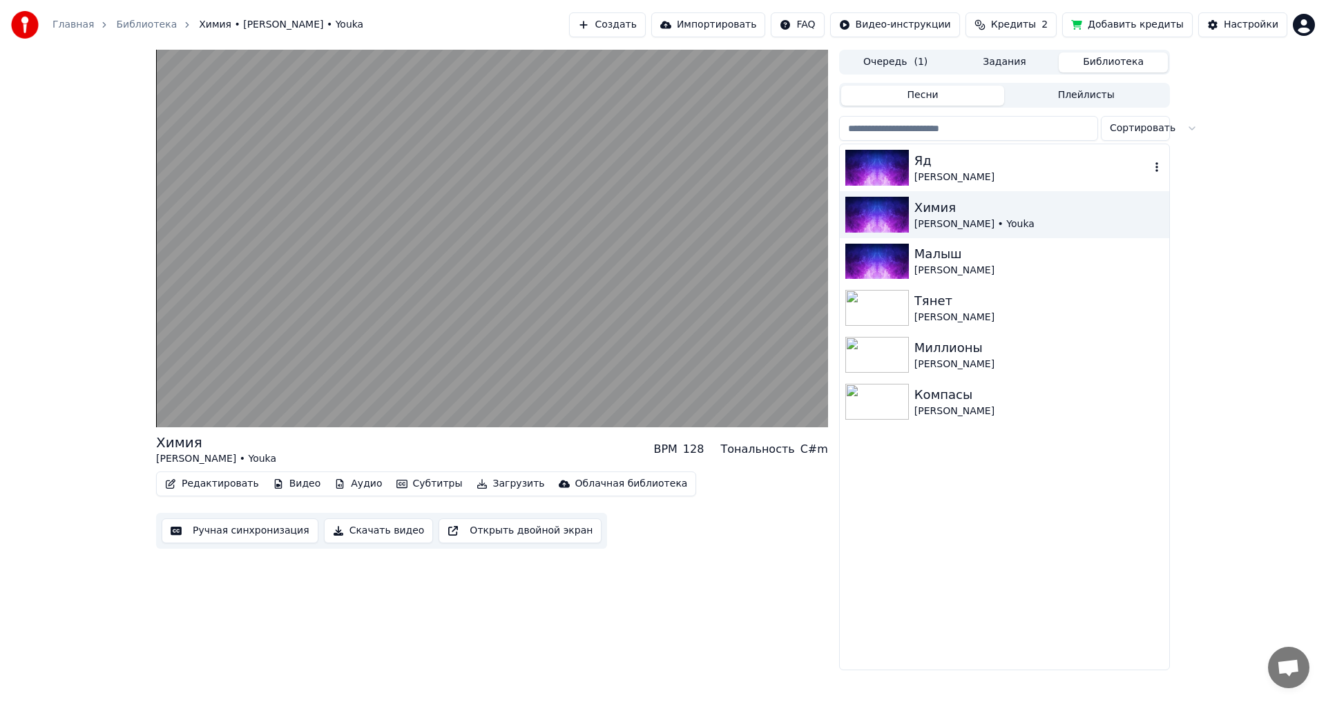
click at [1014, 159] on div "Яд" at bounding box center [1031, 160] width 235 height 19
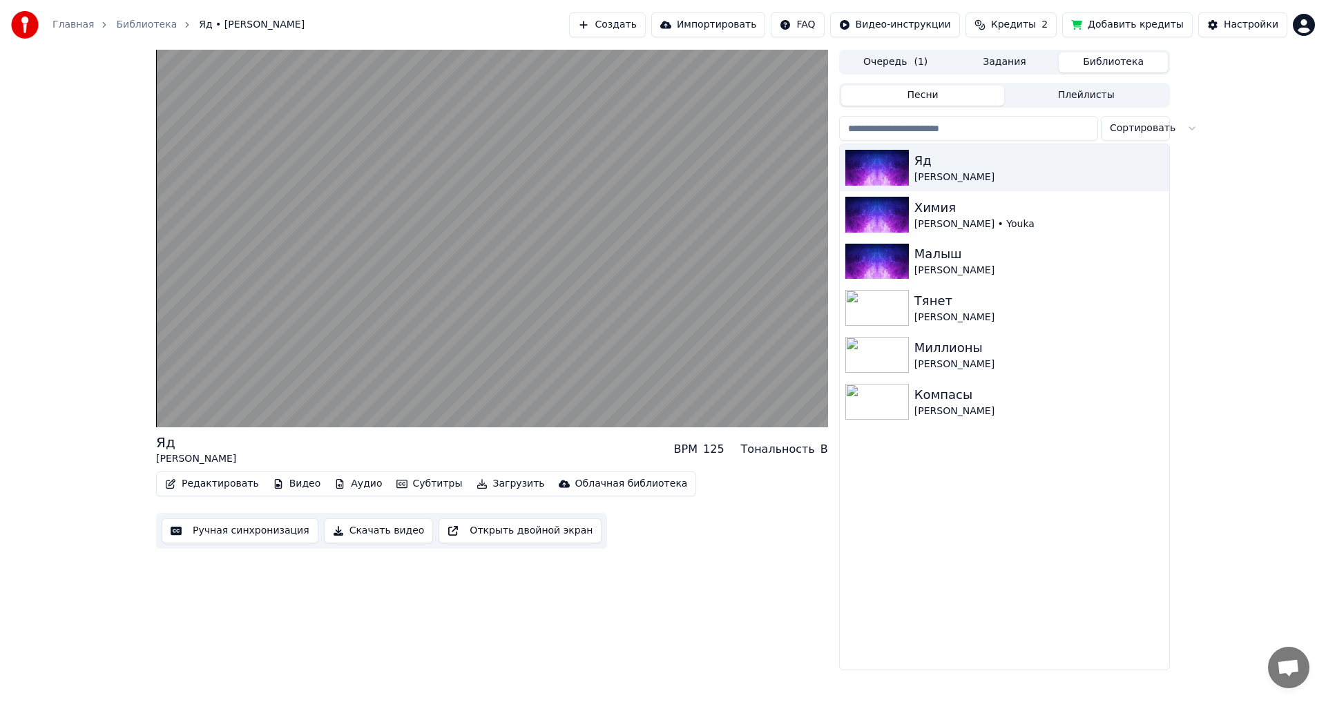
click at [1154, 125] on html "Главная Библиотека Яд • [PERSON_NAME] Создать Импортировать FAQ Видео-инструкци…" at bounding box center [663, 351] width 1326 height 702
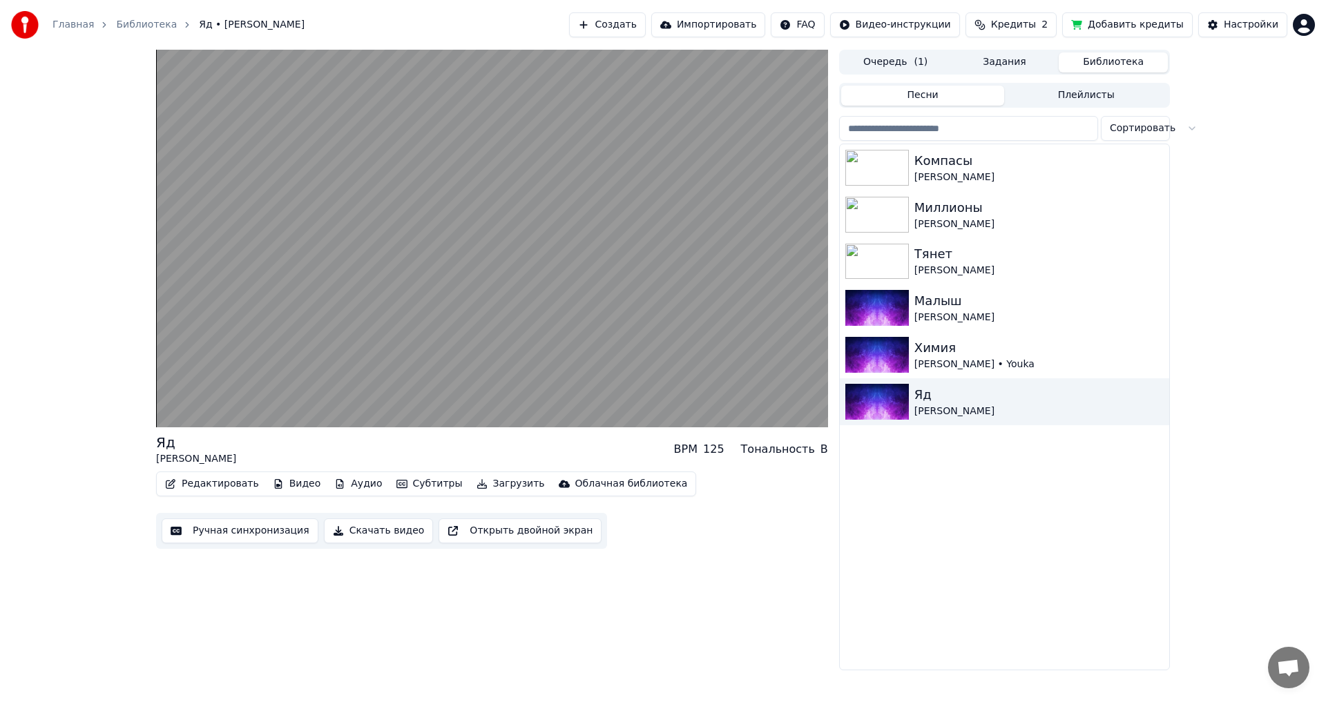
click at [1157, 130] on html "Главная Библиотека Яд • [PERSON_NAME] Создать Импортировать FAQ Видео-инструкци…" at bounding box center [663, 351] width 1326 height 702
click at [1185, 377] on html "Главная Библиотека Яд • [PERSON_NAME] Создать Импортировать FAQ Видео-инструкци…" at bounding box center [663, 351] width 1326 height 702
